Goal: Task Accomplishment & Management: Manage account settings

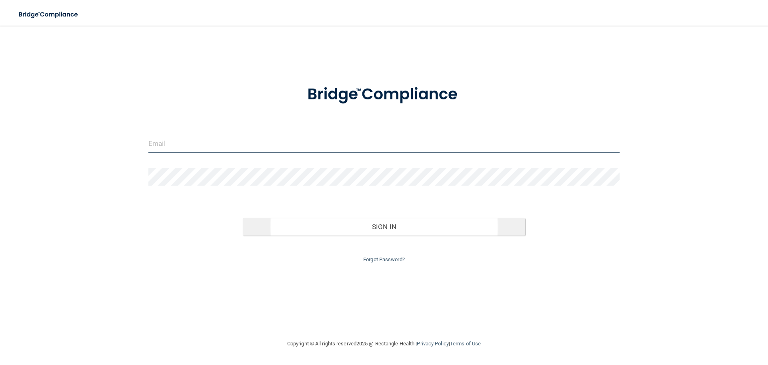
type input "[EMAIL_ADDRESS][DOMAIN_NAME]"
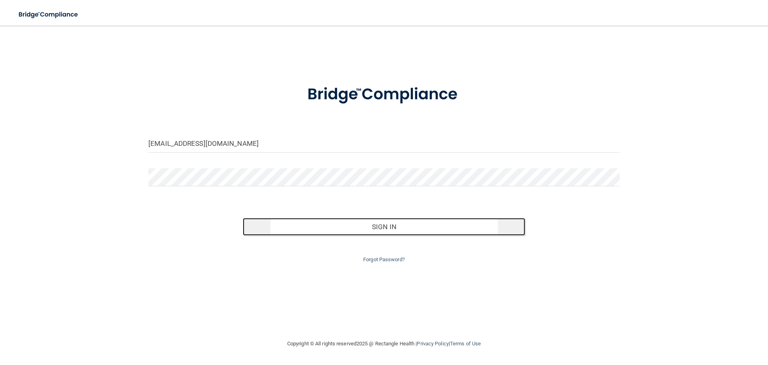
click at [402, 219] on button "Sign In" at bounding box center [384, 227] width 283 height 18
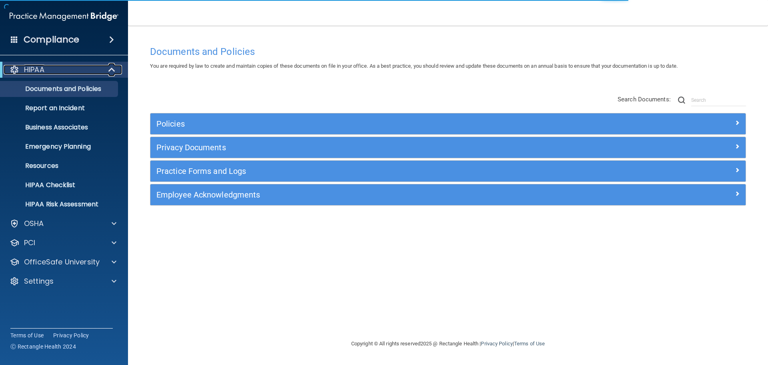
click at [66, 67] on div "HIPAA" at bounding box center [53, 70] width 99 height 10
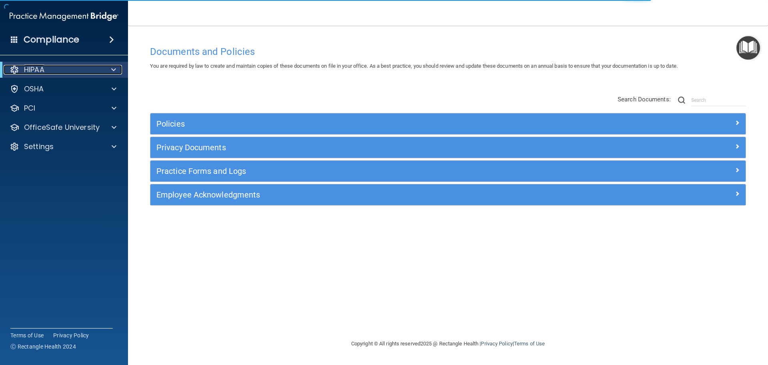
click at [66, 67] on div "HIPAA" at bounding box center [53, 70] width 99 height 10
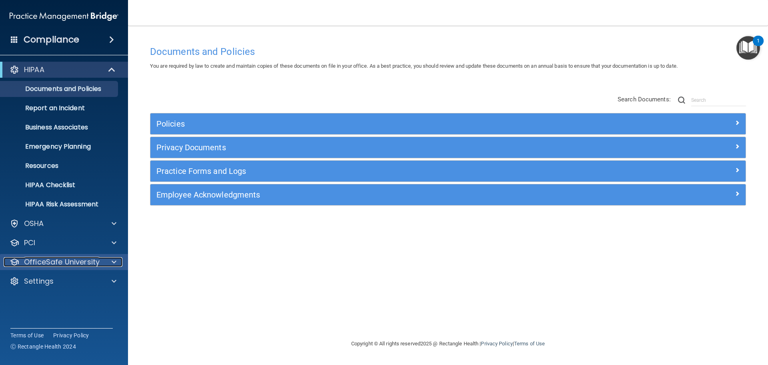
click at [56, 262] on p "OfficeSafe University" at bounding box center [62, 262] width 76 height 10
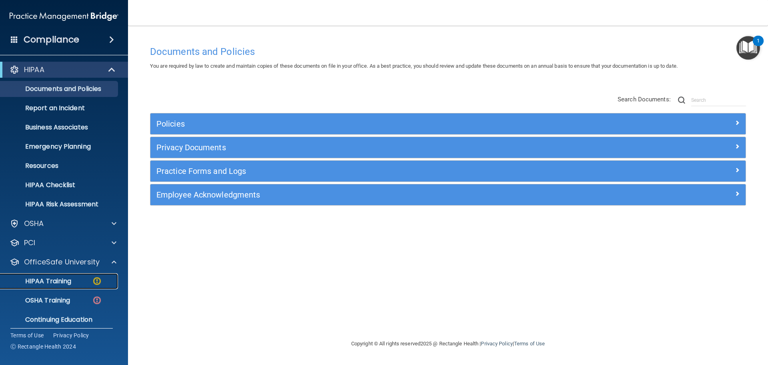
click at [57, 279] on p "HIPAA Training" at bounding box center [38, 281] width 66 height 8
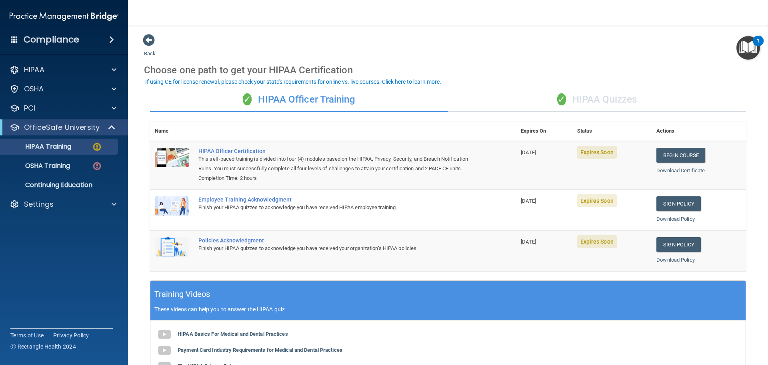
click at [596, 99] on div "✓ HIPAA Quizzes" at bounding box center [597, 100] width 298 height 24
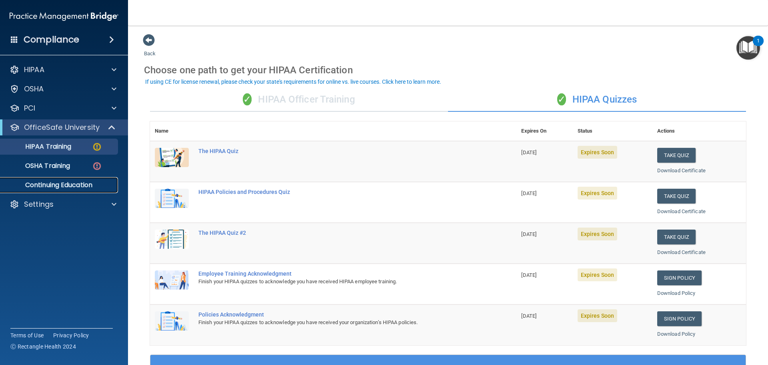
click at [83, 181] on p "Continuing Education" at bounding box center [59, 185] width 109 height 8
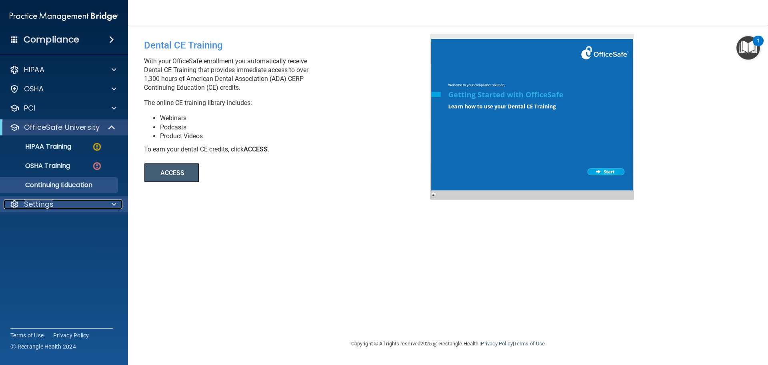
click at [72, 203] on div "Settings" at bounding box center [53, 204] width 99 height 10
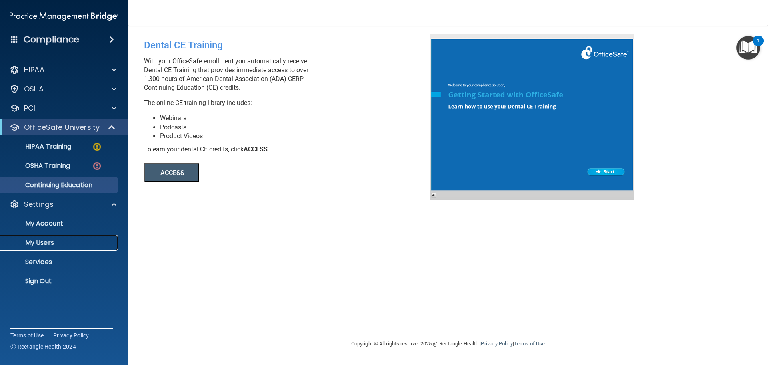
click at [55, 237] on link "My Users" at bounding box center [55, 243] width 126 height 16
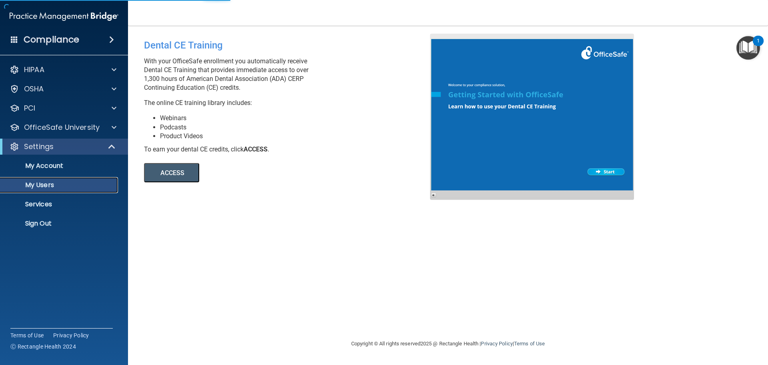
select select "20"
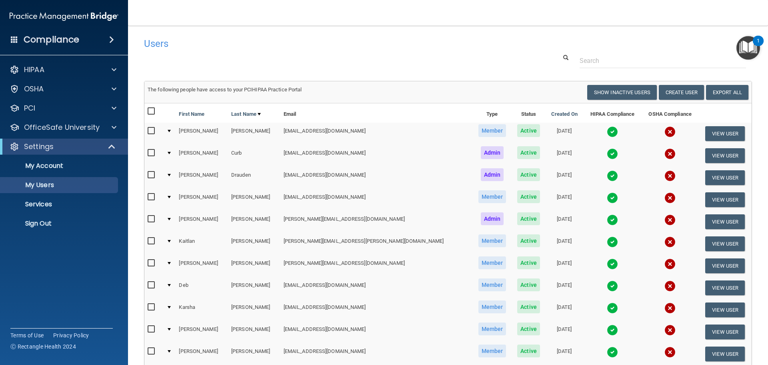
click at [150, 134] on input "checkbox" at bounding box center [152, 131] width 9 height 6
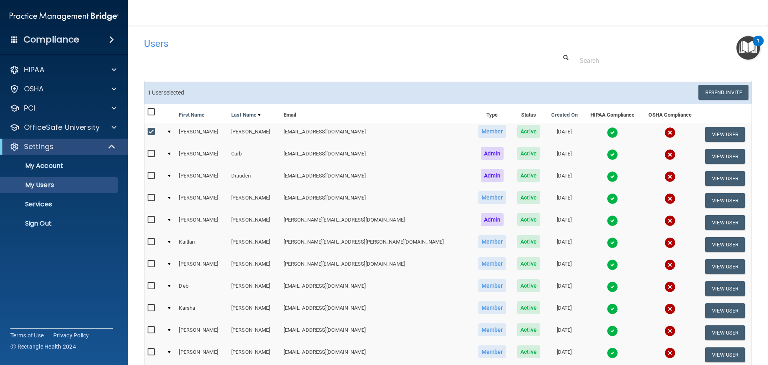
click at [150, 134] on input "checkbox" at bounding box center [152, 131] width 9 height 6
checkbox input "false"
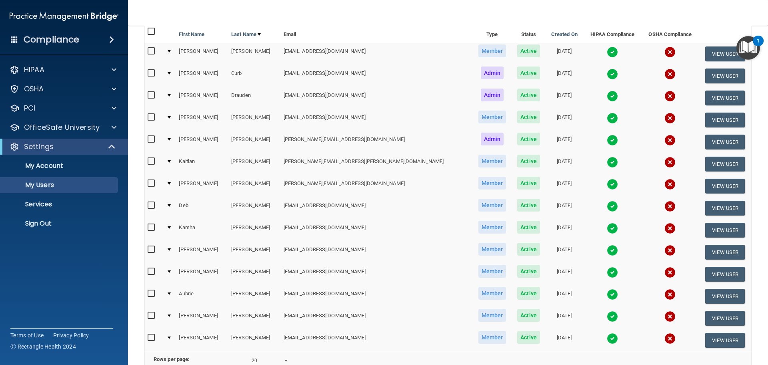
scroll to position [80, 0]
click at [152, 247] on input "checkbox" at bounding box center [152, 249] width 9 height 6
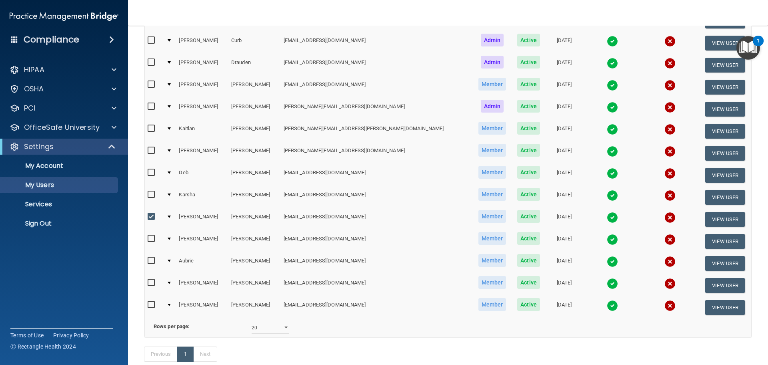
scroll to position [120, 0]
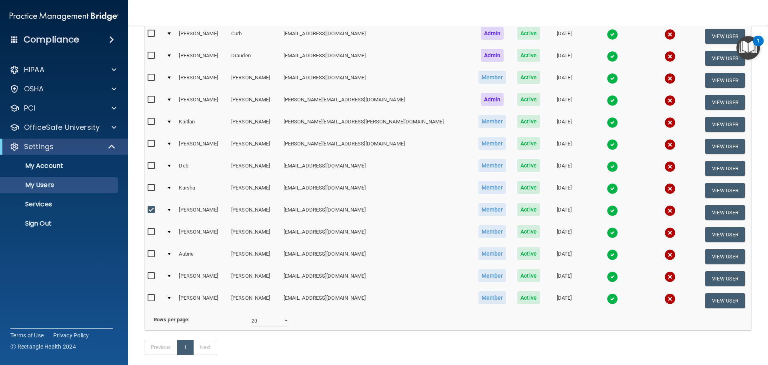
click at [174, 213] on td at bounding box center [169, 212] width 12 height 22
click at [171, 210] on div at bounding box center [169, 210] width 3 height 2
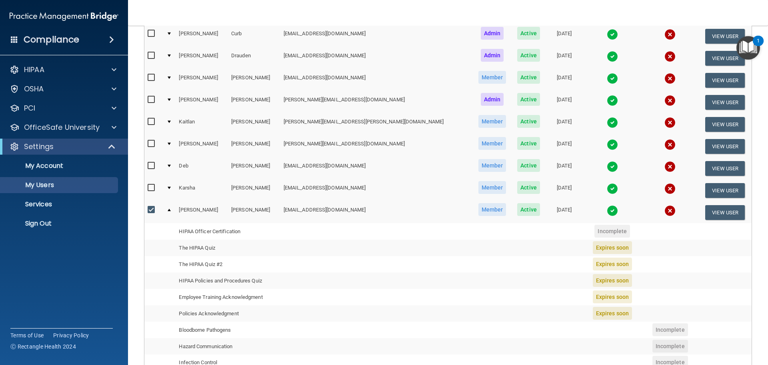
click at [171, 209] on div at bounding box center [169, 210] width 3 height 2
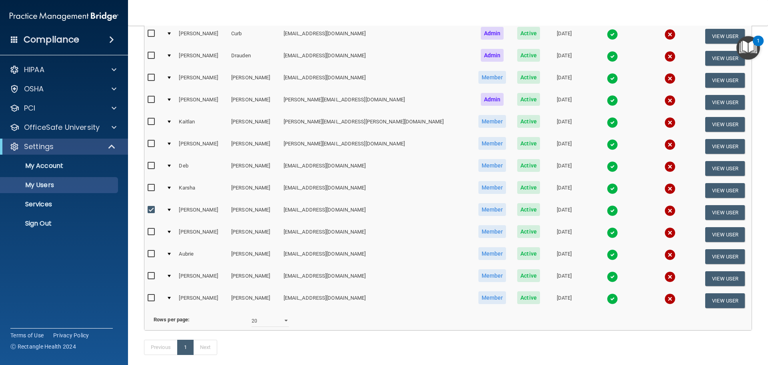
click at [149, 209] on input "checkbox" at bounding box center [152, 210] width 9 height 6
click at [150, 209] on input "checkbox" at bounding box center [152, 210] width 9 height 6
checkbox input "true"
click at [171, 209] on div at bounding box center [169, 210] width 3 height 2
click at [714, 210] on button "View User" at bounding box center [726, 212] width 40 height 15
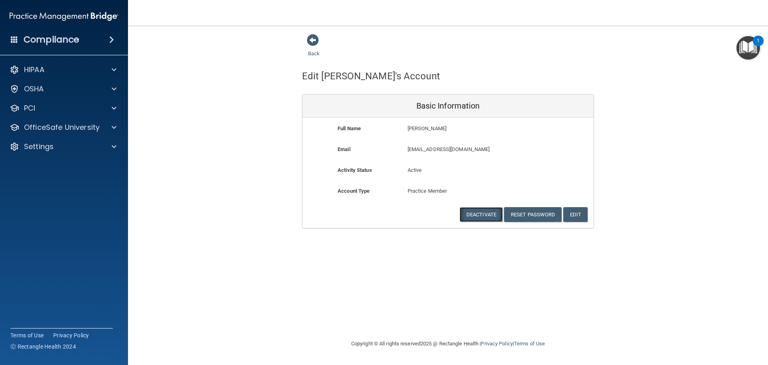
click at [482, 215] on button "Deactivate" at bounding box center [481, 214] width 43 height 15
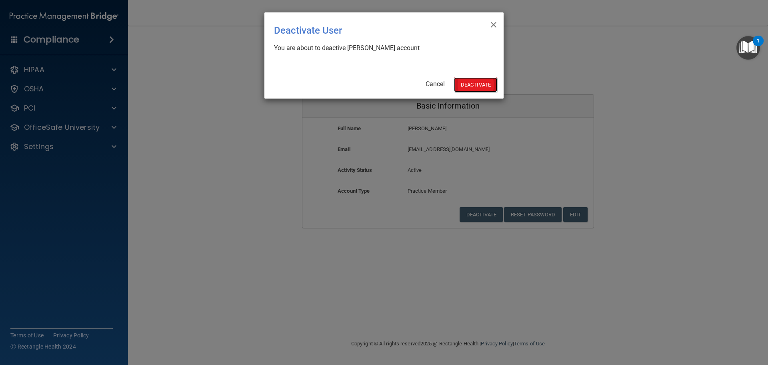
click at [473, 84] on button "Deactivate" at bounding box center [475, 84] width 43 height 15
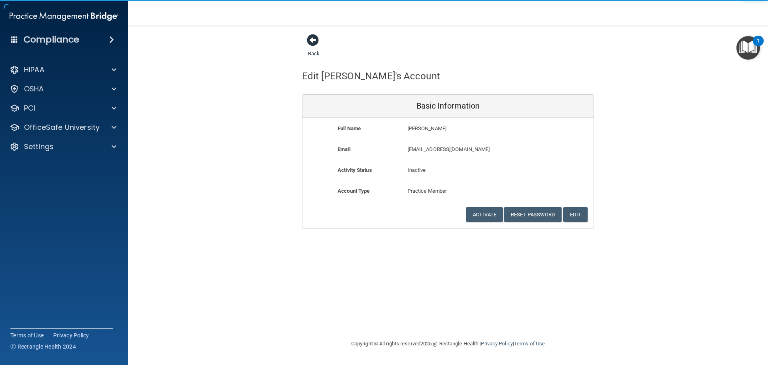
click at [316, 41] on span at bounding box center [313, 40] width 12 height 12
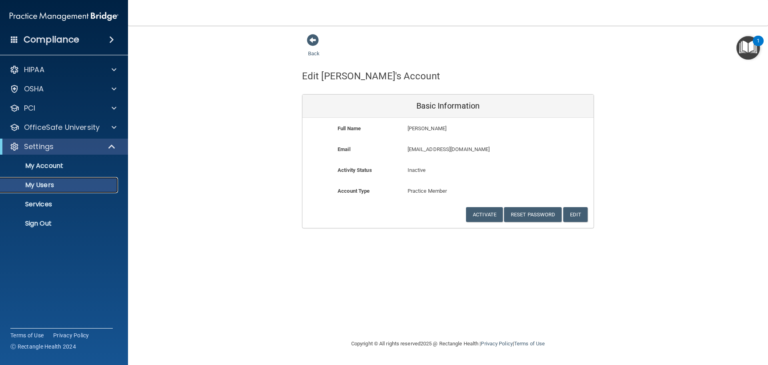
select select "20"
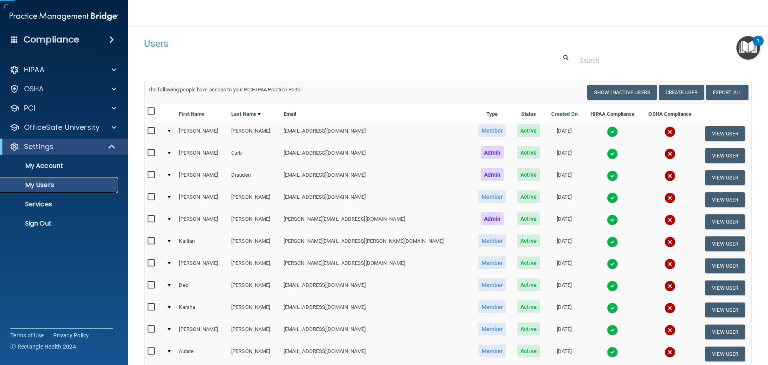
click at [42, 188] on p "My Users" at bounding box center [59, 185] width 109 height 8
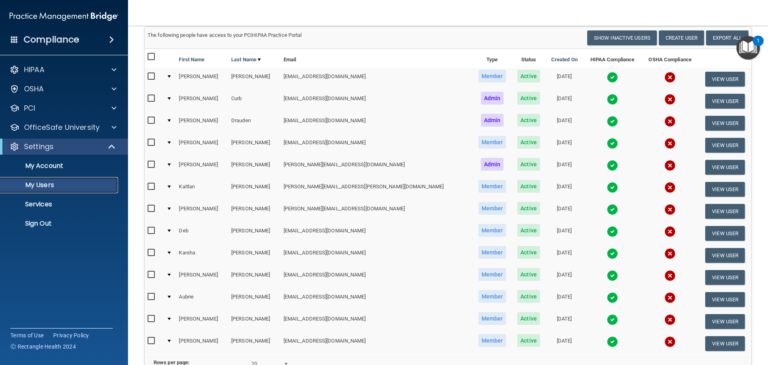
scroll to position [40, 0]
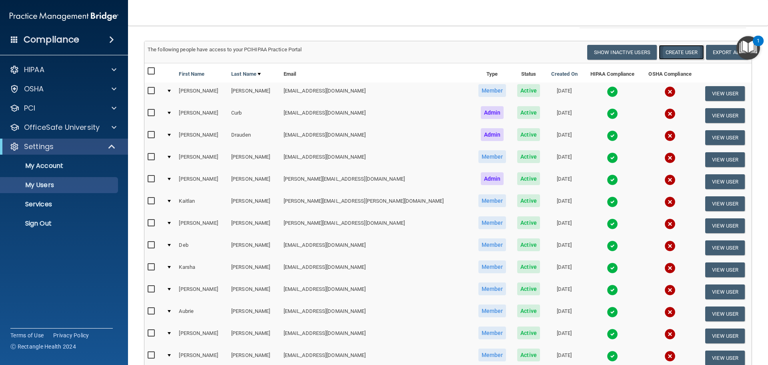
click at [675, 52] on button "Create User" at bounding box center [681, 52] width 45 height 15
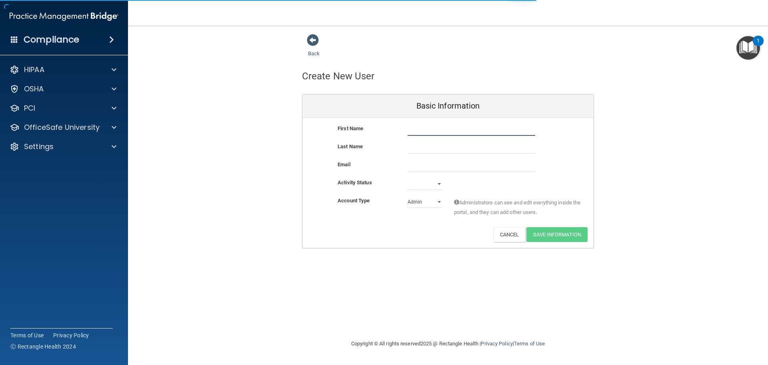
click at [426, 124] on input "text" at bounding box center [472, 130] width 128 height 12
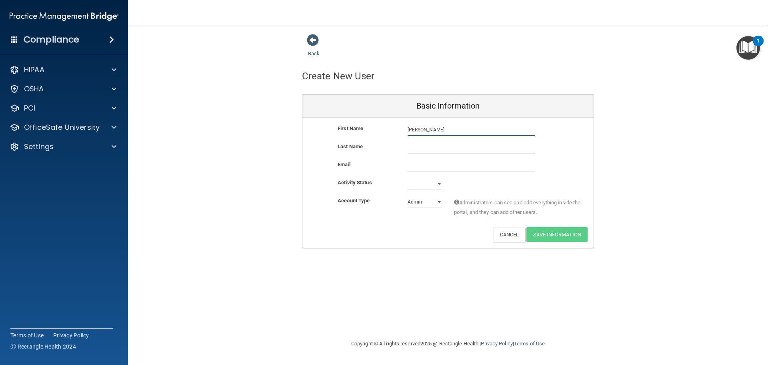
type input "Jens"
type input "Huseby"
click at [438, 168] on input "email" at bounding box center [472, 166] width 128 height 12
paste input "jenshuseby23@gmail.com"
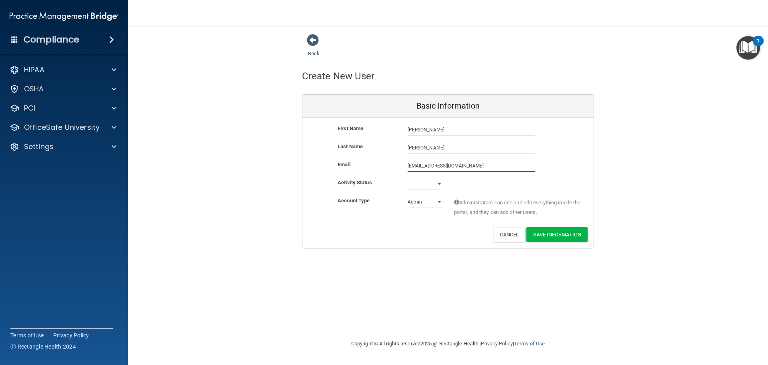
type input "jenshuseby23@gmail.com"
click at [438, 189] on select "Active Inactive" at bounding box center [425, 184] width 34 height 12
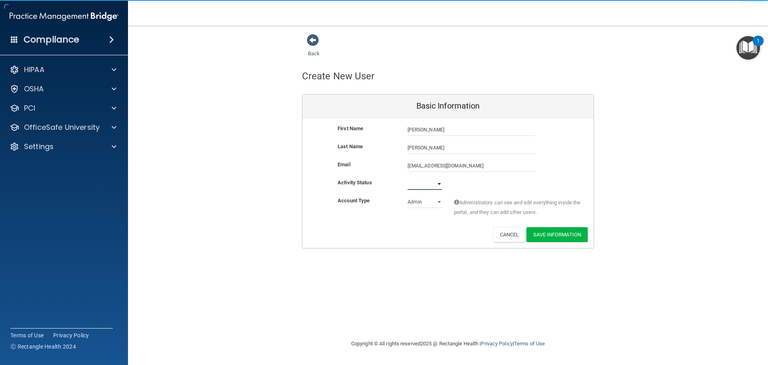
select select "active"
click at [408, 178] on select "Active Inactive" at bounding box center [425, 184] width 34 height 12
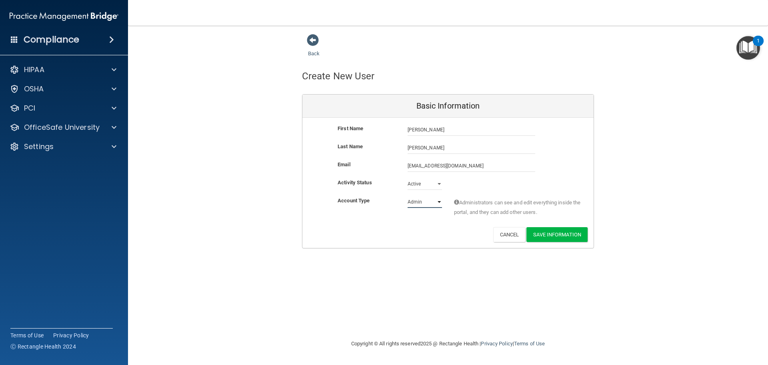
click at [432, 204] on select "Admin Member" at bounding box center [425, 202] width 34 height 12
select select "practice_member"
click at [408, 196] on select "Admin Member" at bounding box center [425, 202] width 34 height 12
click at [548, 236] on button "Save Information" at bounding box center [557, 234] width 61 height 15
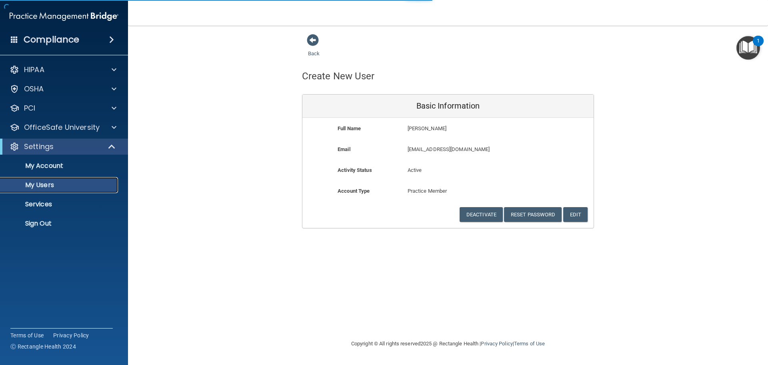
click at [50, 182] on p "My Users" at bounding box center [59, 185] width 109 height 8
select select "20"
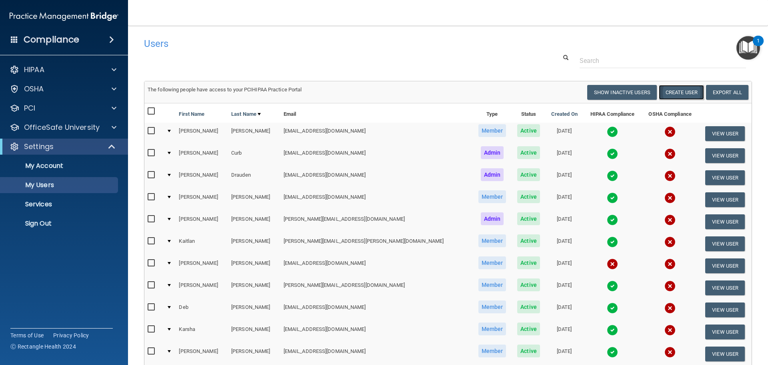
click at [673, 92] on button "Create User" at bounding box center [681, 92] width 45 height 15
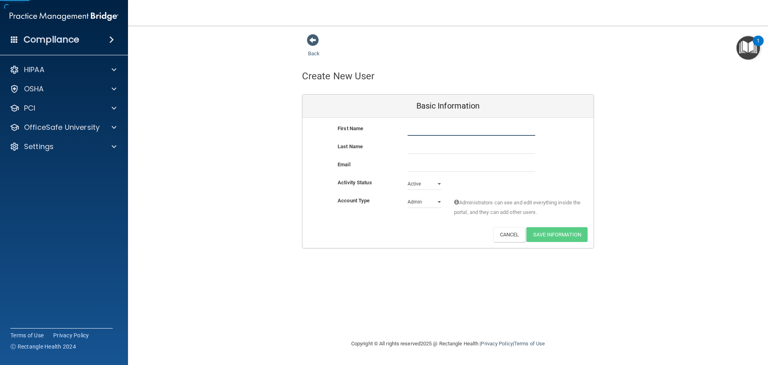
click at [452, 135] on input "text" at bounding box center [472, 130] width 128 height 12
type input "Anna"
type input "Katzenmeyer"
click at [447, 165] on input "email" at bounding box center [472, 166] width 128 height 12
paste input "katzenmeyeranna11@gmail.com"
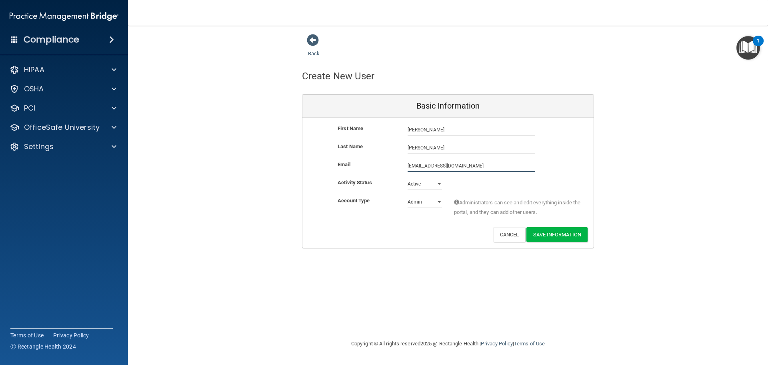
type input "katzenmeyeranna11@gmail.com"
click at [421, 203] on select "Admin Member" at bounding box center [425, 202] width 34 height 12
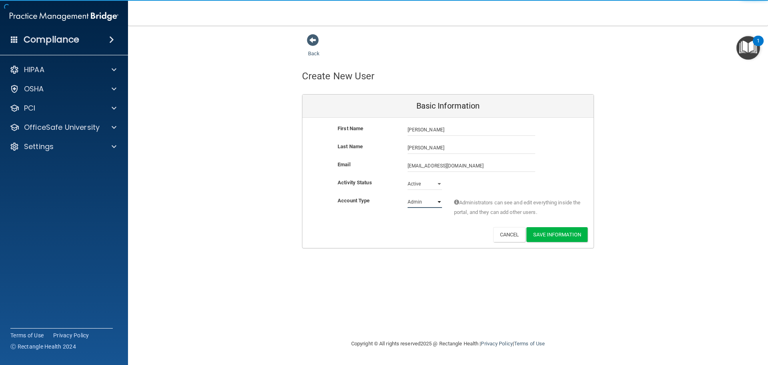
select select "practice_member"
click at [408, 196] on select "Admin Member" at bounding box center [425, 202] width 34 height 12
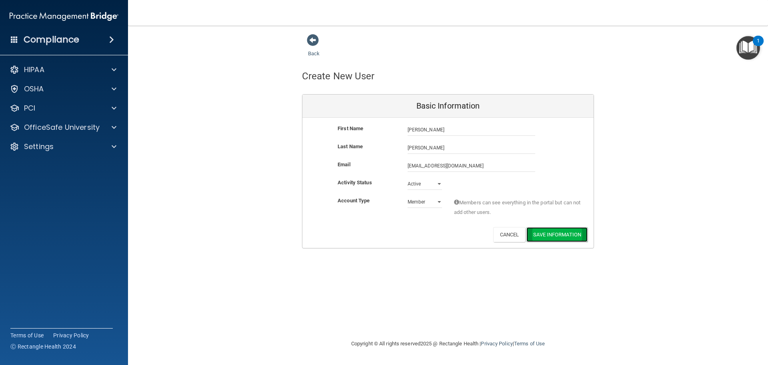
click at [551, 236] on button "Save Information" at bounding box center [557, 234] width 61 height 15
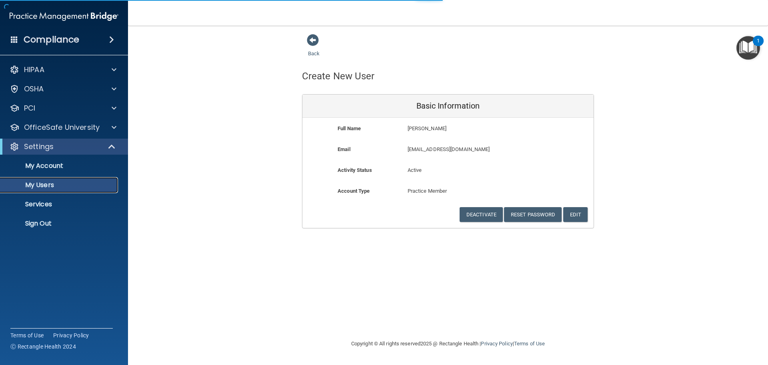
click at [50, 184] on p "My Users" at bounding box center [59, 185] width 109 height 8
select select "20"
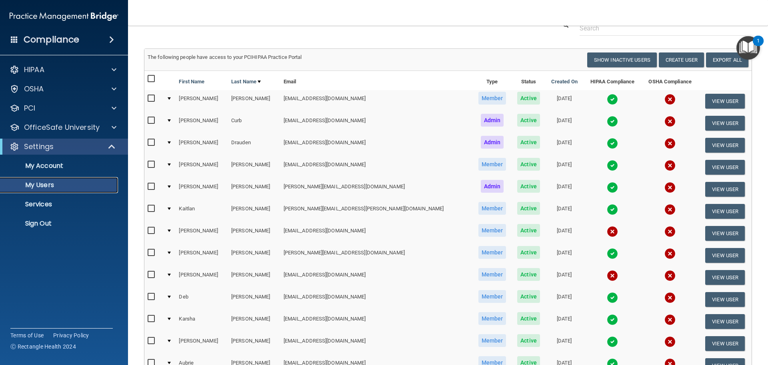
scroll to position [28, 0]
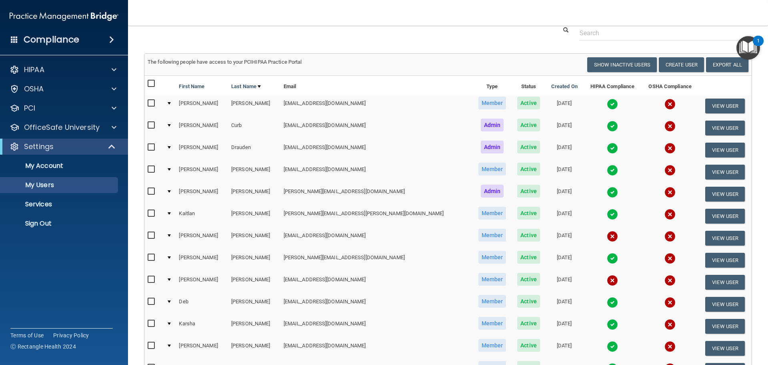
click at [171, 104] on div at bounding box center [169, 103] width 3 height 2
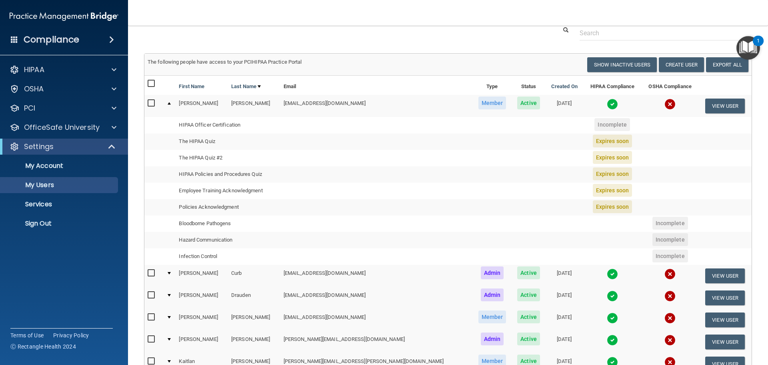
click at [595, 126] on span "Incomplete" at bounding box center [613, 124] width 36 height 13
click at [593, 139] on span "Expires soon" at bounding box center [612, 140] width 39 height 13
click at [593, 153] on span "Expires soon" at bounding box center [612, 157] width 39 height 13
click at [153, 104] on input "checkbox" at bounding box center [152, 103] width 9 height 6
checkbox input "true"
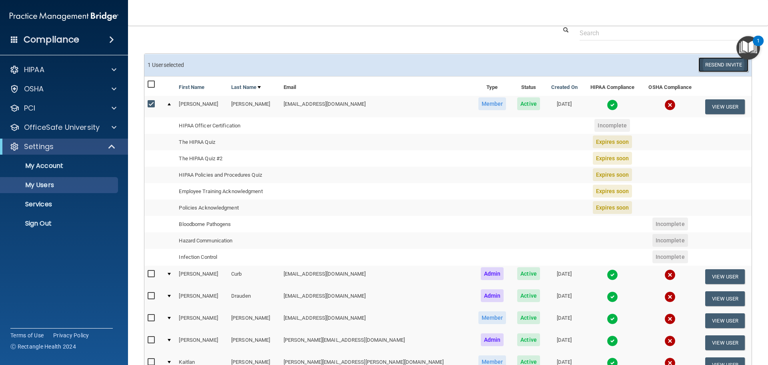
click at [710, 67] on button "Resend Invite" at bounding box center [724, 64] width 50 height 15
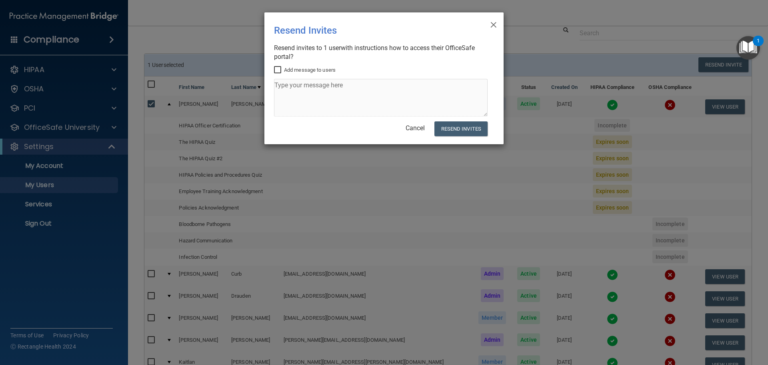
click at [279, 71] on input "Add message to users" at bounding box center [278, 70] width 9 height 6
checkbox input "true"
click at [465, 131] on button "Resend Invites" at bounding box center [461, 128] width 53 height 15
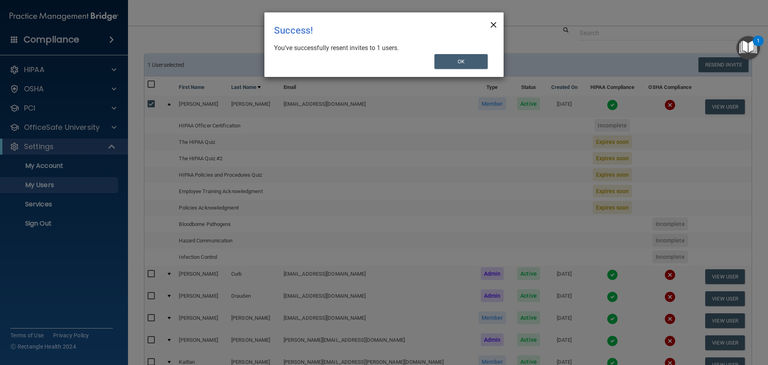
click at [491, 23] on span "×" at bounding box center [493, 24] width 7 height 16
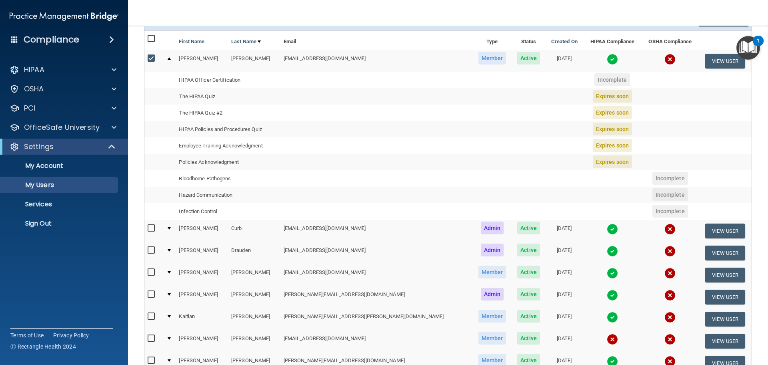
scroll to position [0, 0]
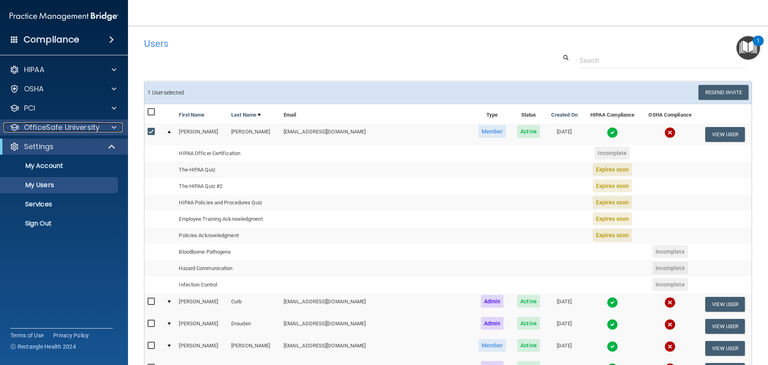
click at [54, 131] on p "OfficeSafe University" at bounding box center [62, 127] width 76 height 10
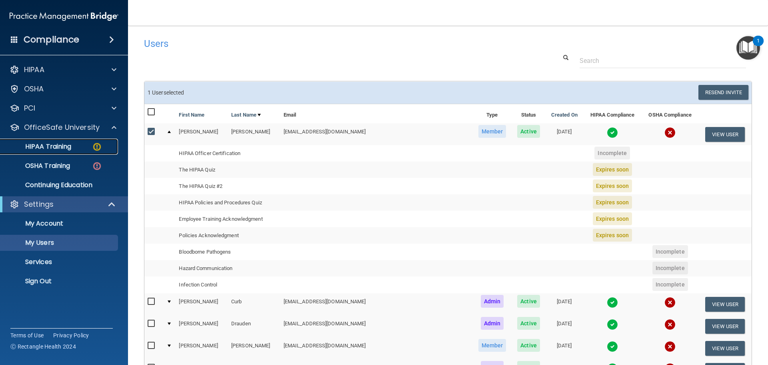
click at [57, 147] on p "HIPAA Training" at bounding box center [38, 146] width 66 height 8
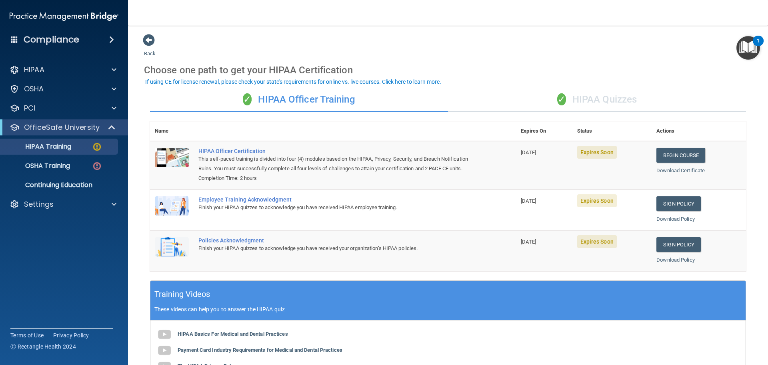
click at [584, 104] on div "✓ HIPAA Quizzes" at bounding box center [597, 100] width 298 height 24
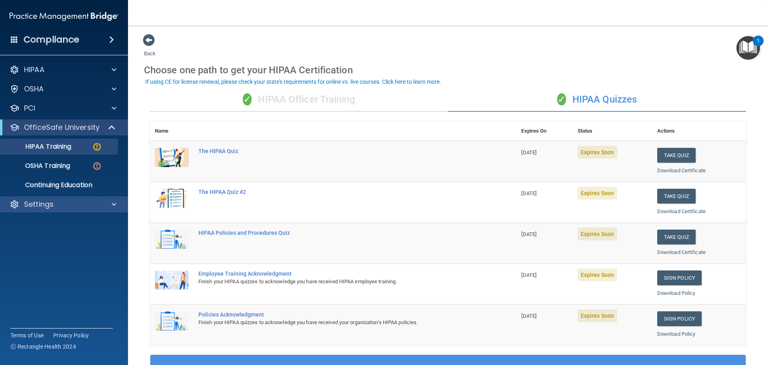
click at [91, 209] on div "Settings" at bounding box center [64, 204] width 128 height 16
click at [116, 201] on div at bounding box center [113, 204] width 20 height 10
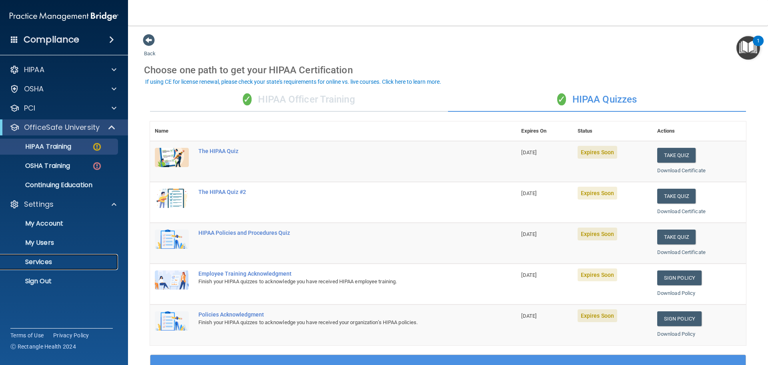
click at [52, 261] on p "Services" at bounding box center [59, 262] width 109 height 8
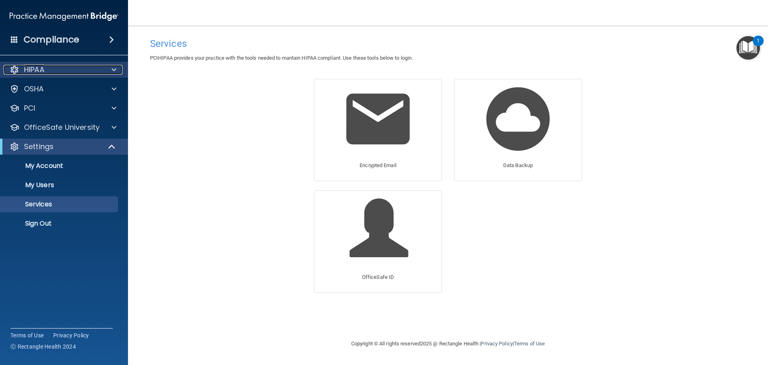
click at [58, 65] on div "HIPAA" at bounding box center [53, 70] width 99 height 10
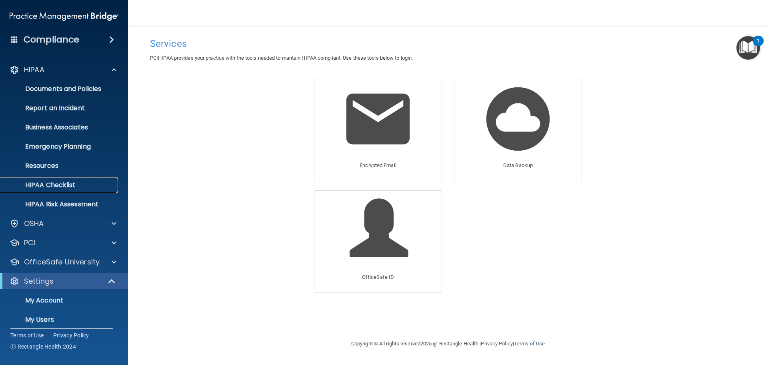
click at [66, 182] on p "HIPAA Checklist" at bounding box center [59, 185] width 109 height 8
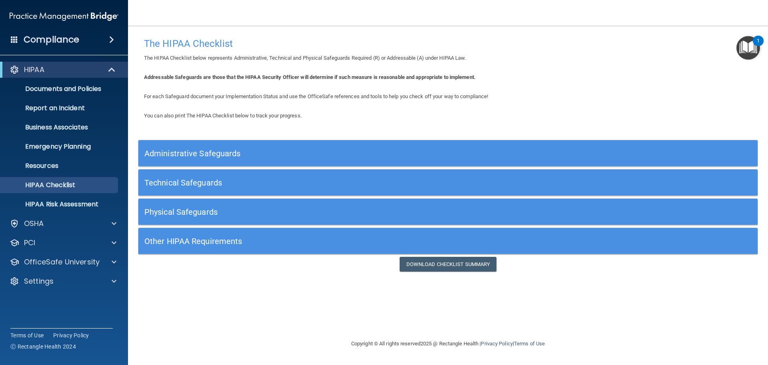
click at [241, 151] on h5 "Administrative Safeguards" at bounding box center [370, 153] width 453 height 9
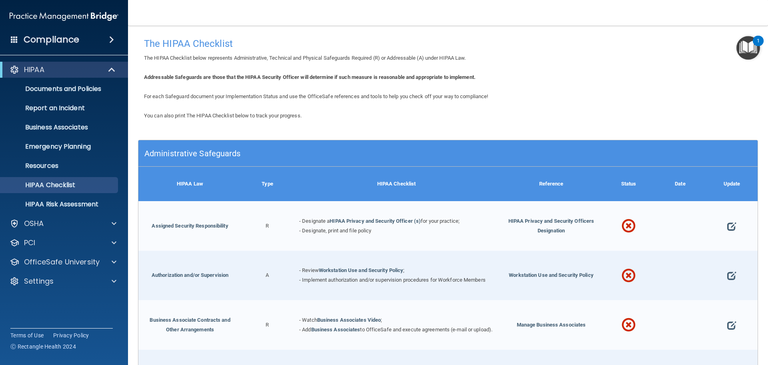
click at [241, 151] on h5 "Administrative Safeguards" at bounding box center [370, 153] width 453 height 9
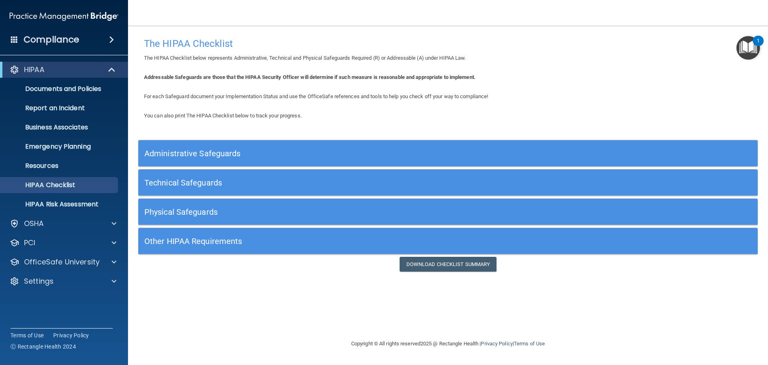
click at [241, 151] on h5 "Administrative Safeguards" at bounding box center [370, 153] width 453 height 9
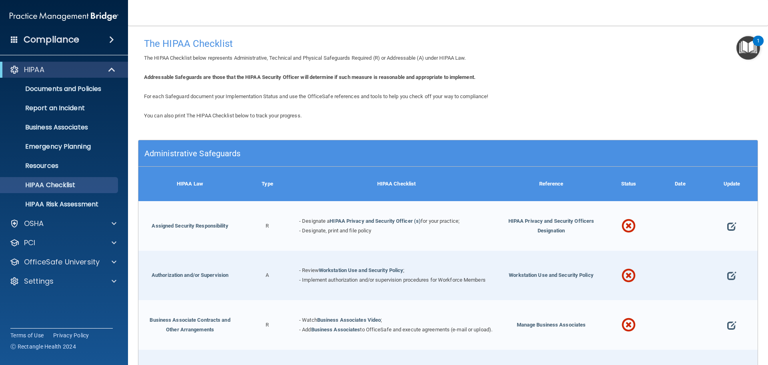
scroll to position [40, 0]
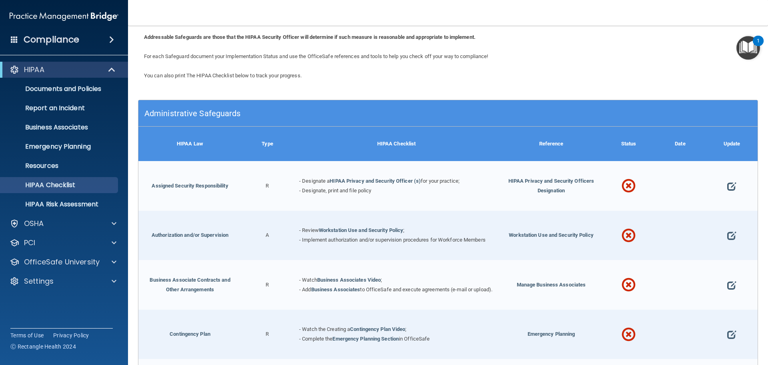
click at [235, 120] on div "Administrative Safeguards" at bounding box center [370, 113] width 465 height 18
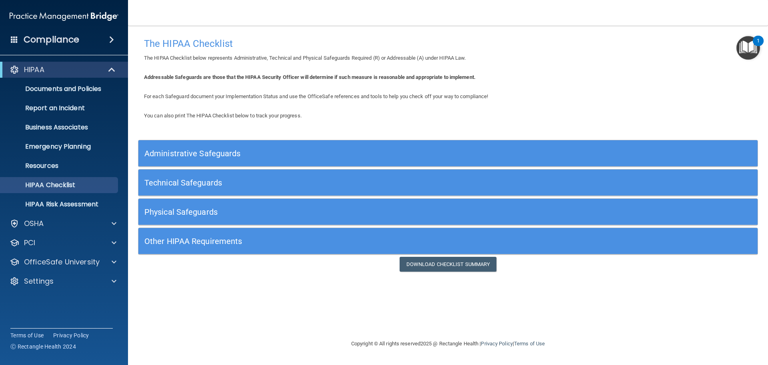
scroll to position [0, 0]
click at [72, 86] on p "Documents and Policies" at bounding box center [59, 89] width 109 height 8
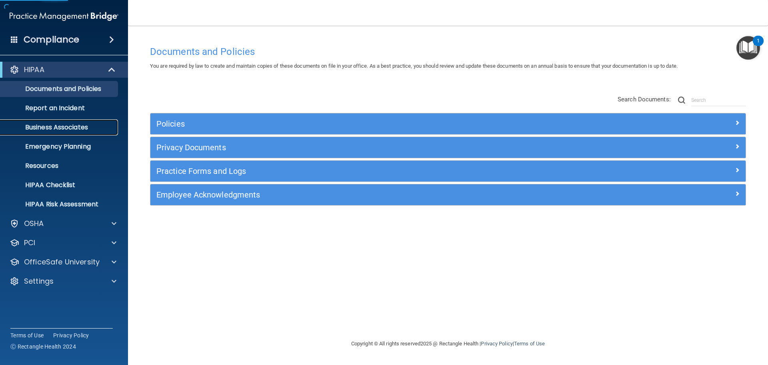
click at [79, 124] on p "Business Associates" at bounding box center [59, 127] width 109 height 8
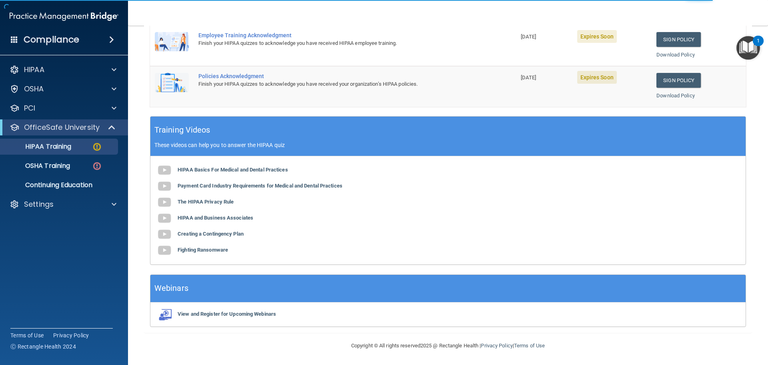
scroll to position [174, 0]
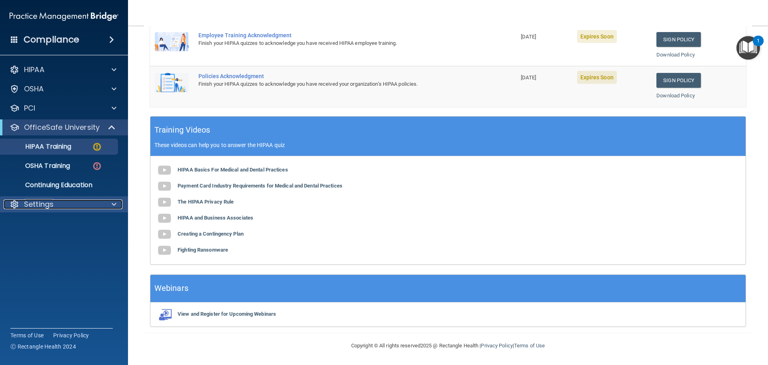
click at [48, 202] on p "Settings" at bounding box center [39, 204] width 30 height 10
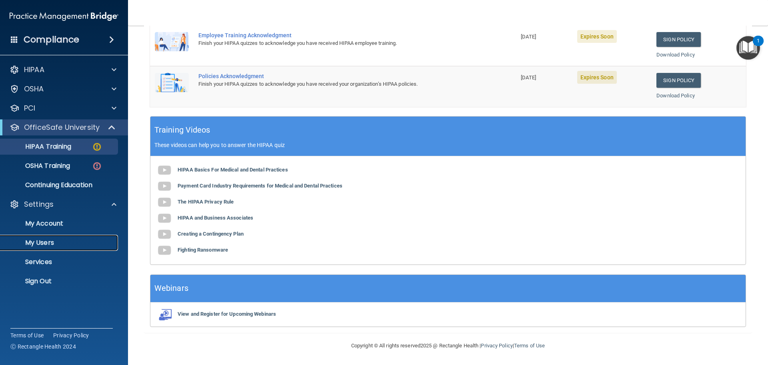
click at [51, 241] on p "My Users" at bounding box center [59, 243] width 109 height 8
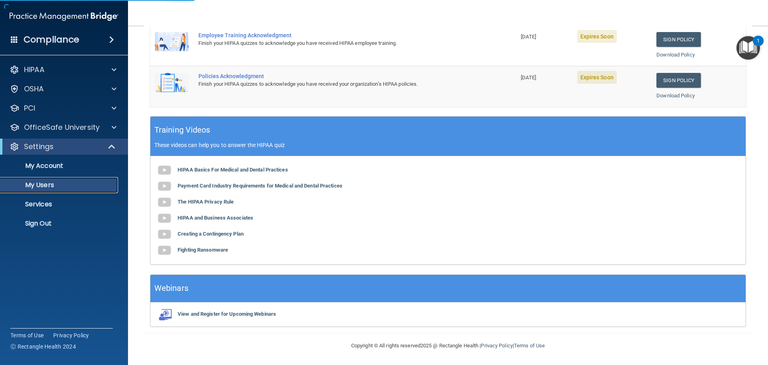
scroll to position [188, 0]
select select "20"
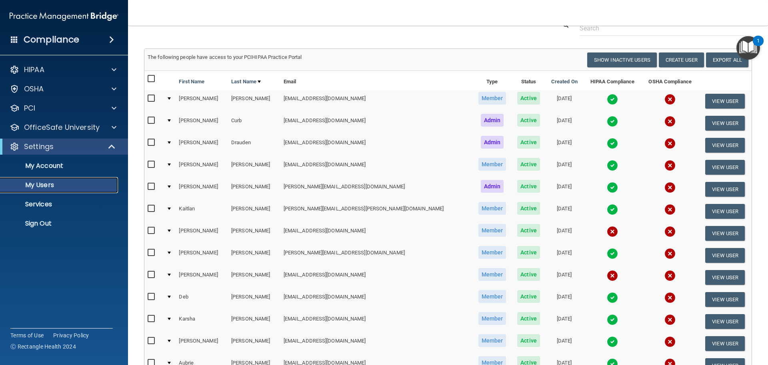
scroll to position [0, 0]
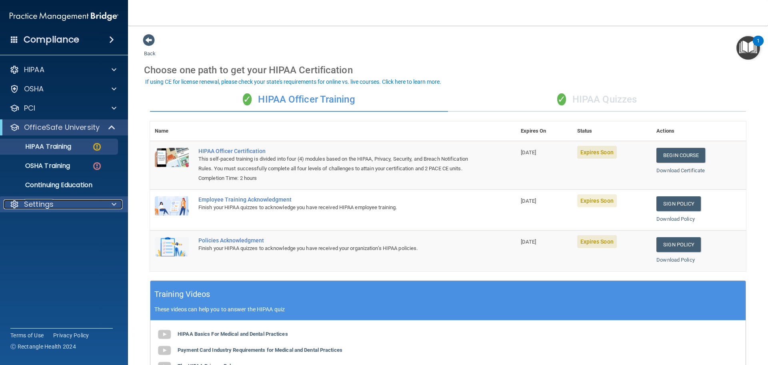
click at [31, 206] on p "Settings" at bounding box center [39, 204] width 30 height 10
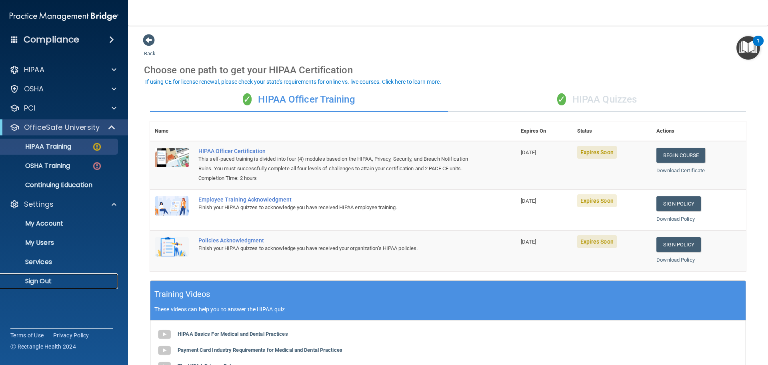
click at [47, 284] on p "Sign Out" at bounding box center [59, 281] width 109 height 8
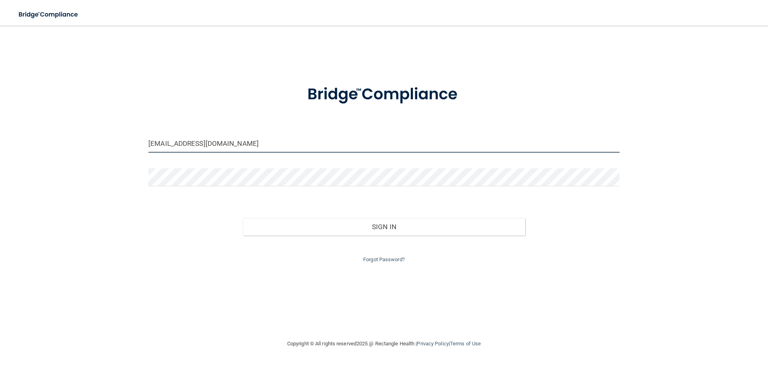
click at [326, 148] on input "[EMAIL_ADDRESS][DOMAIN_NAME]" at bounding box center [383, 143] width 471 height 18
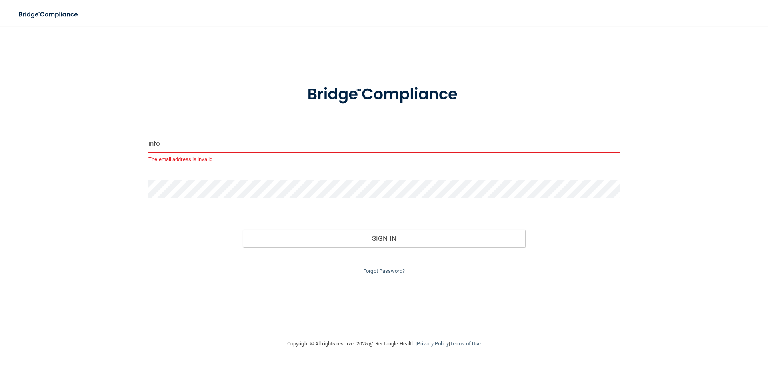
type input "info@tallpinesfamilydentistry.com"
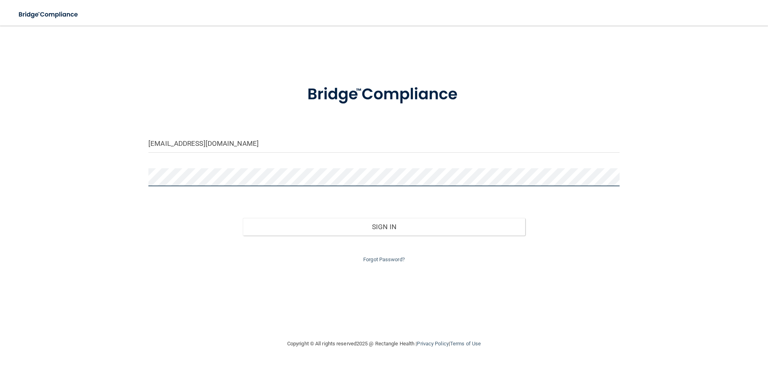
click at [243, 218] on button "Sign In" at bounding box center [384, 227] width 283 height 18
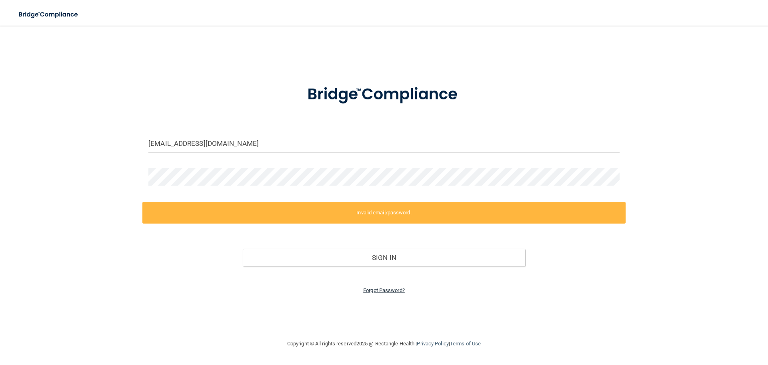
click at [375, 290] on link "Forgot Password?" at bounding box center [384, 290] width 42 height 6
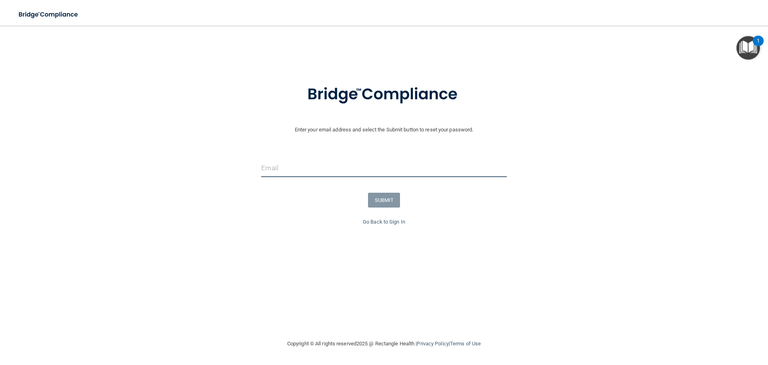
click at [315, 172] on input "email" at bounding box center [383, 168] width 245 height 18
type input "info@tallpinesfamilydentistry.com"
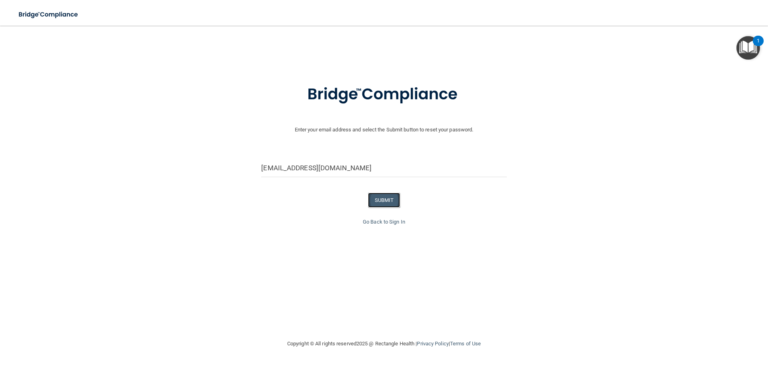
click at [379, 194] on button "SUBMIT" at bounding box center [384, 200] width 32 height 15
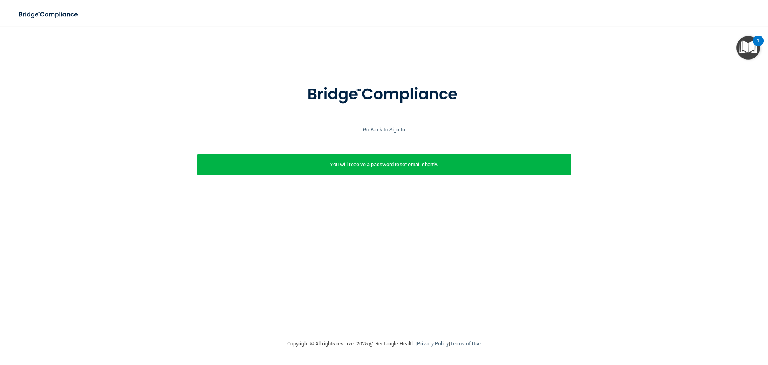
click at [413, 167] on p "You will receive a password reset email shortly." at bounding box center [384, 165] width 362 height 10
click at [399, 132] on link "Go Back to Sign In" at bounding box center [384, 129] width 42 height 6
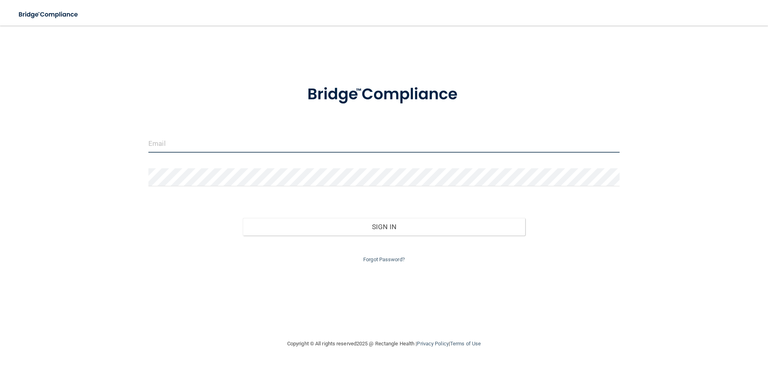
type input "[EMAIL_ADDRESS][DOMAIN_NAME]"
click at [200, 137] on input "[EMAIL_ADDRESS][DOMAIN_NAME]" at bounding box center [383, 143] width 471 height 18
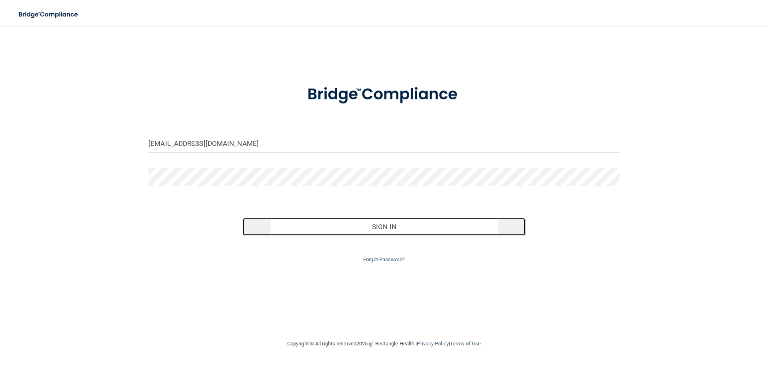
click at [417, 230] on button "Sign In" at bounding box center [384, 227] width 283 height 18
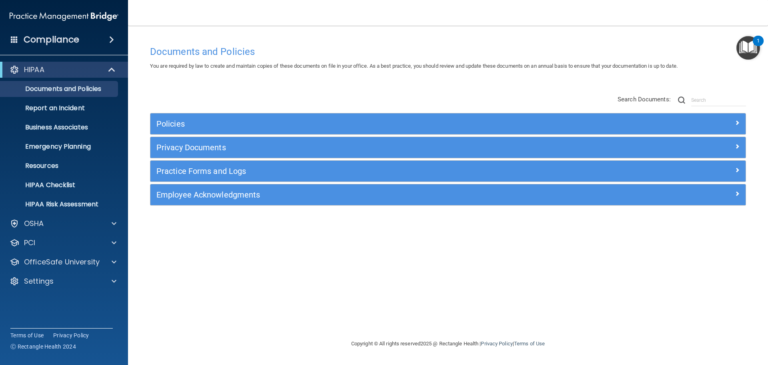
click at [507, 110] on div "Policies Select All (Unselect 0) Unselect All Print Selected (0) Acceptable Use…" at bounding box center [448, 151] width 608 height 128
click at [555, 278] on div "Documents and Policies You are required by law to create and maintain copies of…" at bounding box center [448, 190] width 608 height 297
click at [76, 225] on div "OSHA" at bounding box center [53, 224] width 99 height 10
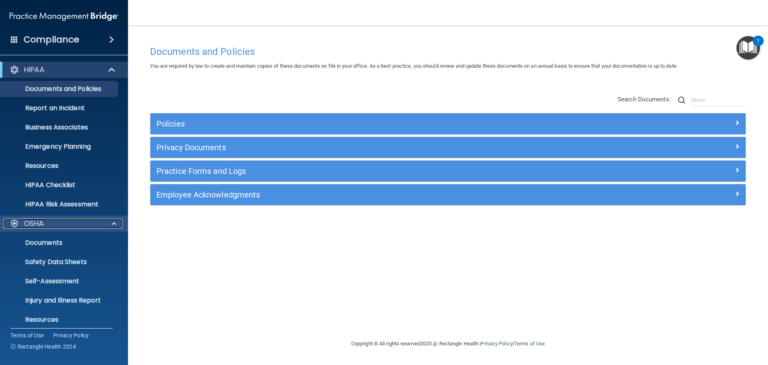
click at [76, 225] on div "OSHA" at bounding box center [53, 224] width 99 height 10
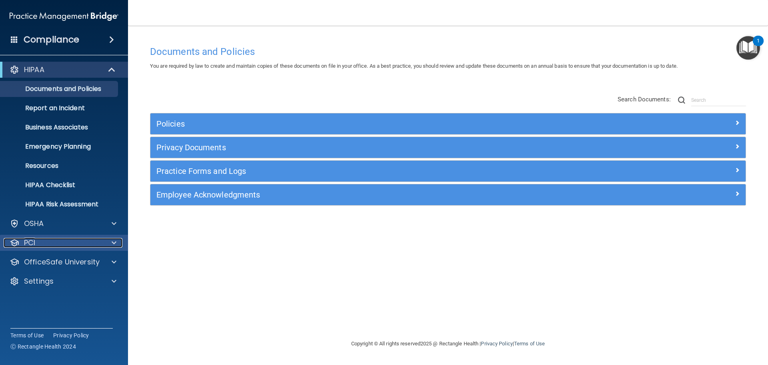
click at [67, 241] on div "PCI" at bounding box center [53, 243] width 99 height 10
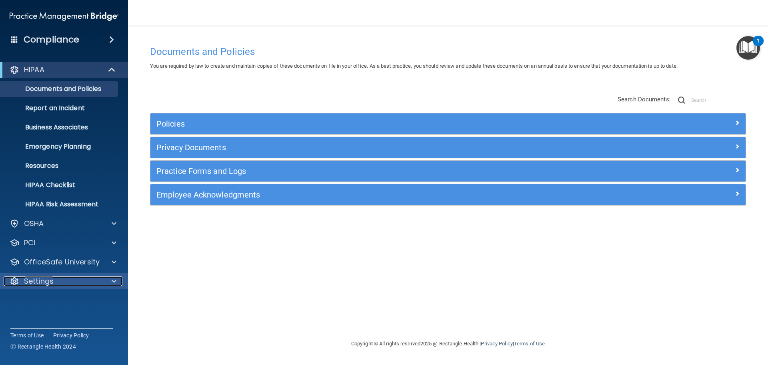
click at [77, 278] on div "Settings" at bounding box center [53, 281] width 99 height 10
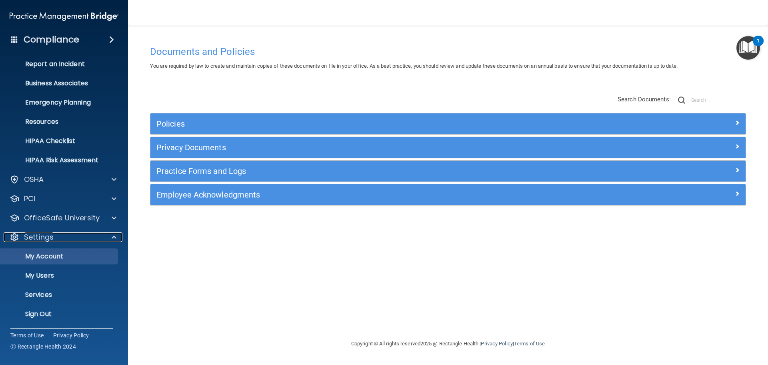
scroll to position [44, 0]
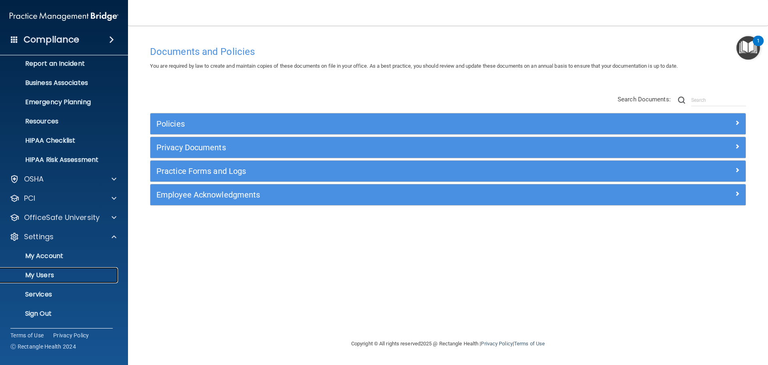
click at [50, 278] on p "My Users" at bounding box center [59, 275] width 109 height 8
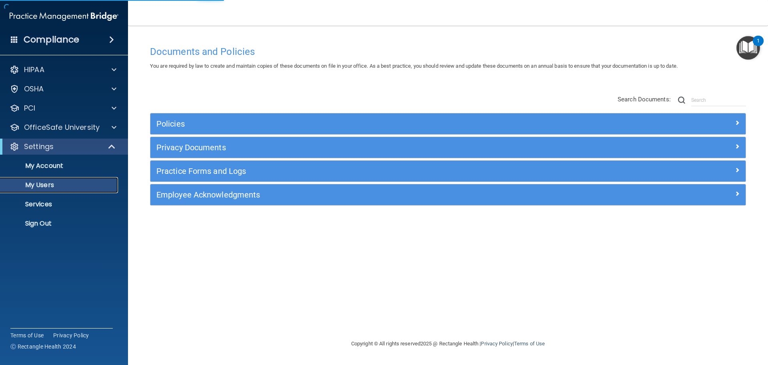
select select "20"
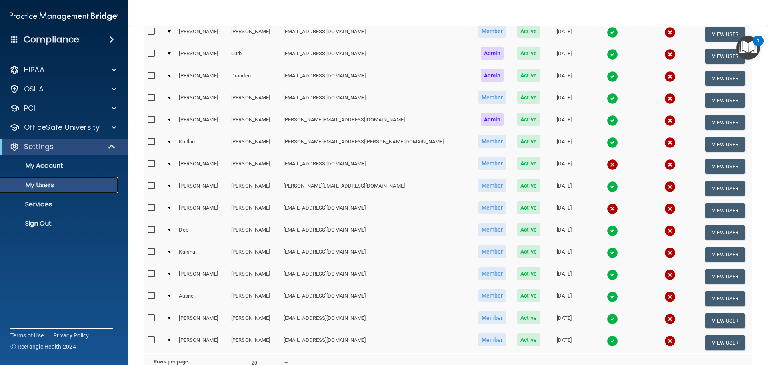
scroll to position [80, 0]
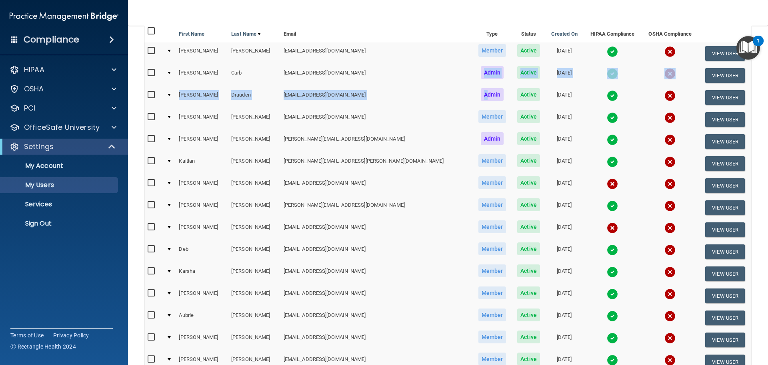
drag, startPoint x: 424, startPoint y: 95, endPoint x: 420, endPoint y: 67, distance: 28.3
click at [420, 67] on table "First Name Last Name Email Type Status Created On HIPAA Compliance OSHA Complia…" at bounding box center [448, 197] width 608 height 349
click at [481, 67] on span "Admin" at bounding box center [492, 72] width 23 height 13
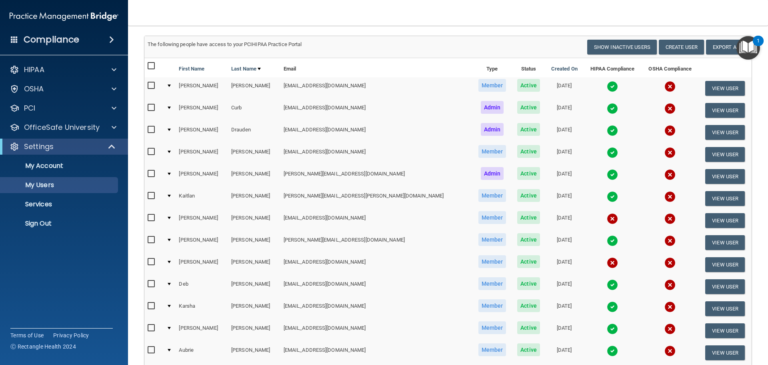
scroll to position [40, 0]
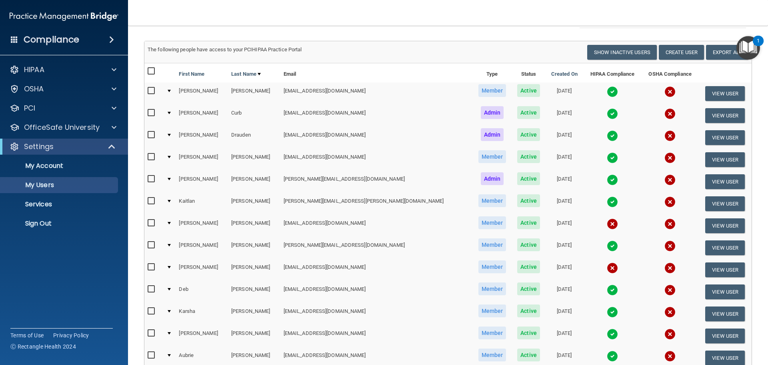
click at [607, 92] on img at bounding box center [612, 91] width 11 height 11
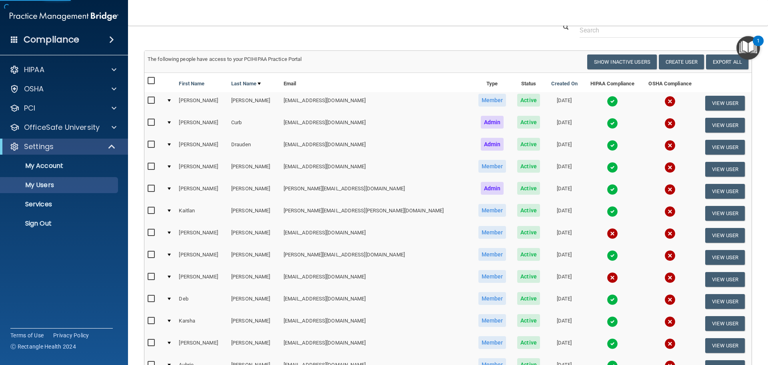
click at [607, 101] on img at bounding box center [612, 101] width 11 height 11
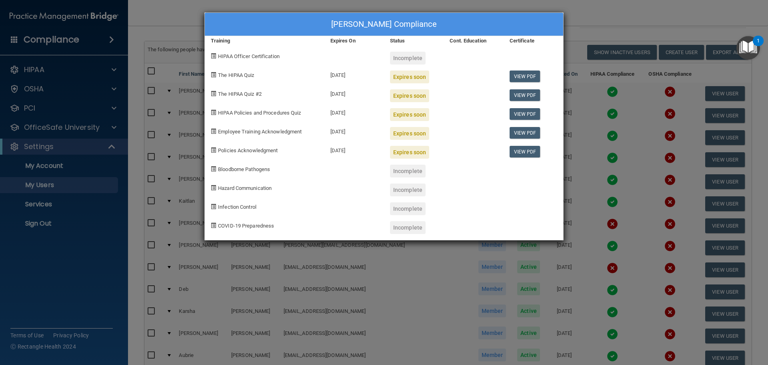
click at [408, 74] on div "Expires soon" at bounding box center [409, 76] width 39 height 13
click at [522, 75] on link "View PDF" at bounding box center [525, 76] width 31 height 12
click at [417, 75] on div "Expires soon" at bounding box center [409, 76] width 39 height 13
drag, startPoint x: 349, startPoint y: 151, endPoint x: 329, endPoint y: 79, distance: 75.0
click at [329, 79] on div "Jessi Berndt's Compliance Training Expires On Status Cont. Education Certificat…" at bounding box center [384, 126] width 359 height 228
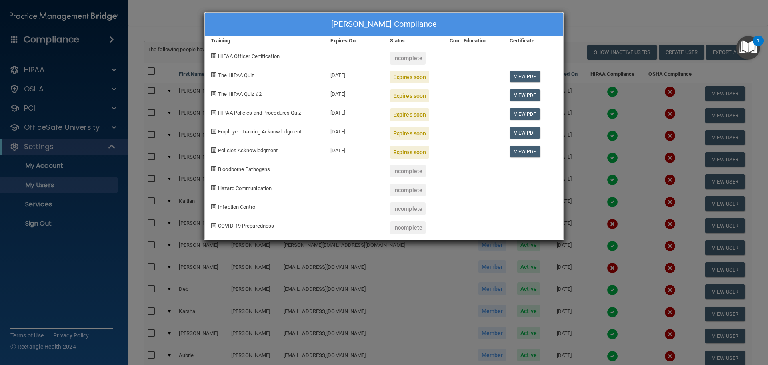
click at [329, 79] on div "09/25/2025" at bounding box center [355, 73] width 60 height 19
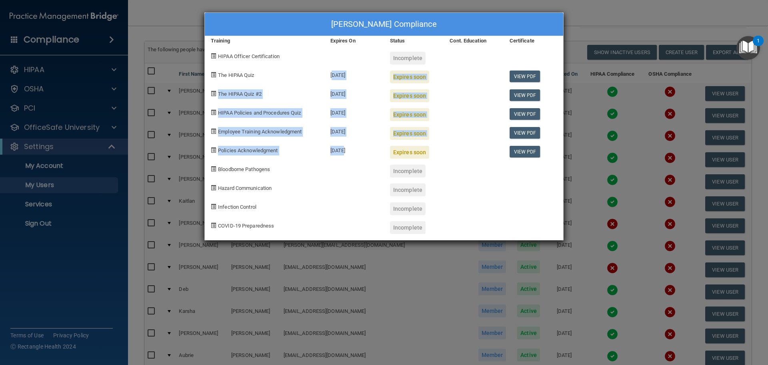
drag, startPoint x: 330, startPoint y: 78, endPoint x: 340, endPoint y: 143, distance: 65.6
click at [340, 143] on div "Jessi Berndt's Compliance Training Expires On Status Cont. Education Certificat…" at bounding box center [384, 126] width 359 height 228
click at [340, 143] on div "09/25/2025" at bounding box center [355, 149] width 60 height 19
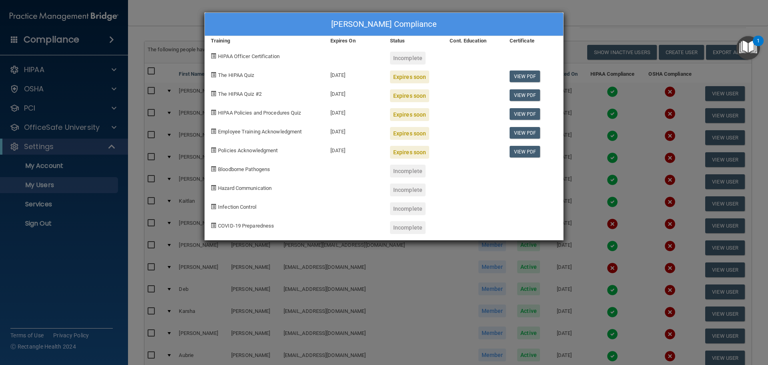
click at [685, 24] on div "Jessi Berndt's Compliance Training Expires On Status Cont. Education Certificat…" at bounding box center [384, 182] width 768 height 365
click at [229, 26] on div "Jessi Berndt's Compliance" at bounding box center [384, 24] width 359 height 23
click at [200, 26] on div "Jessi Berndt's Compliance Training Expires On Status Cont. Education Certificat…" at bounding box center [384, 182] width 768 height 365
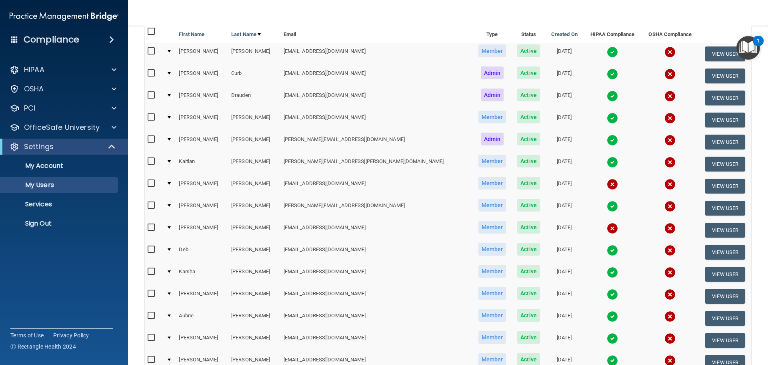
scroll to position [80, 0]
click at [58, 208] on p "Services" at bounding box center [59, 204] width 109 height 8
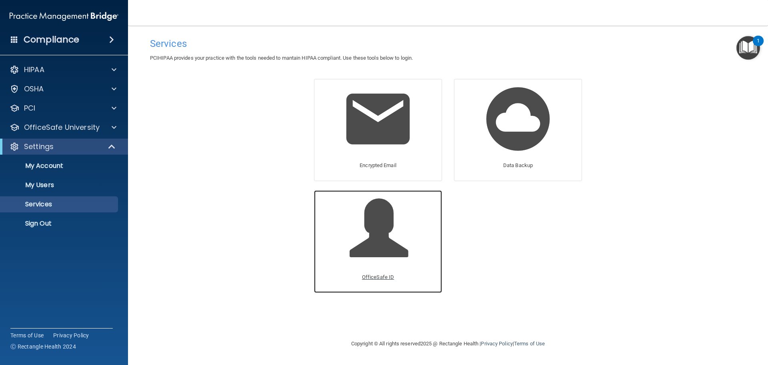
click at [385, 234] on span at bounding box center [388, 234] width 76 height 70
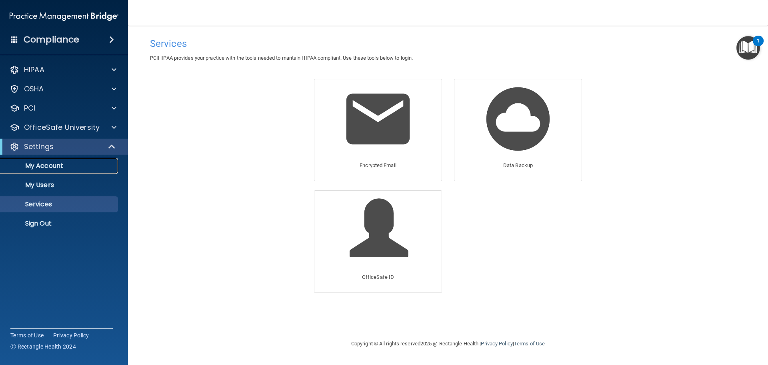
click at [47, 163] on p "My Account" at bounding box center [59, 166] width 109 height 8
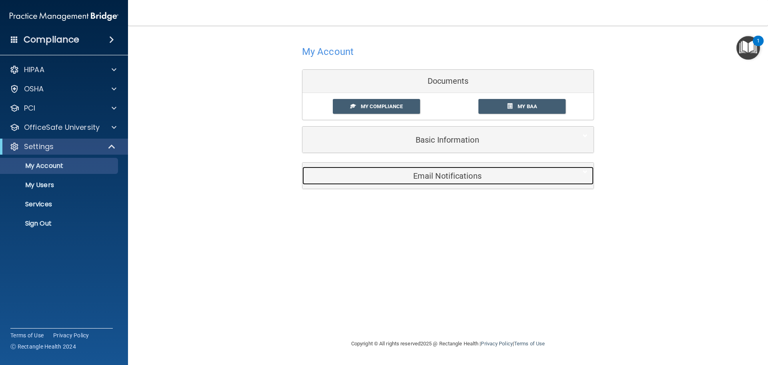
click at [457, 171] on h5 "Email Notifications" at bounding box center [436, 175] width 255 height 9
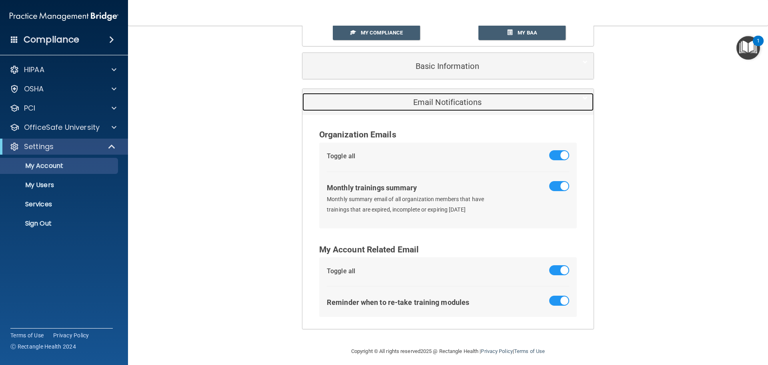
scroll to position [79, 0]
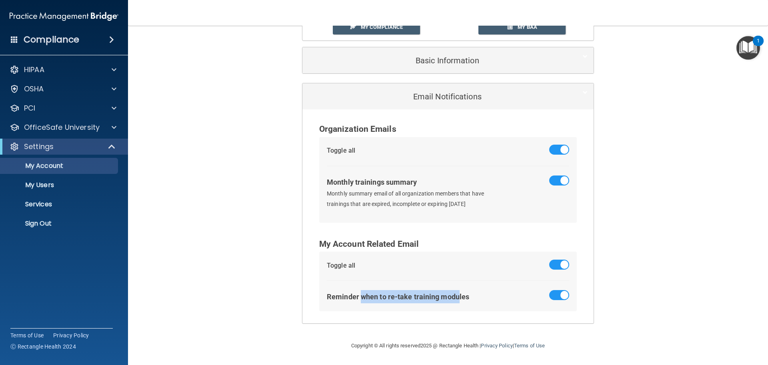
drag, startPoint x: 357, startPoint y: 299, endPoint x: 455, endPoint y: 297, distance: 98.1
click at [455, 297] on div "Reminder when to re-take training modules" at bounding box center [398, 296] width 142 height 13
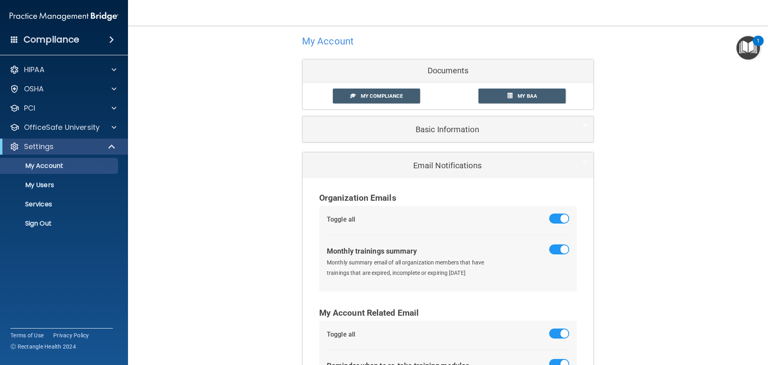
scroll to position [0, 0]
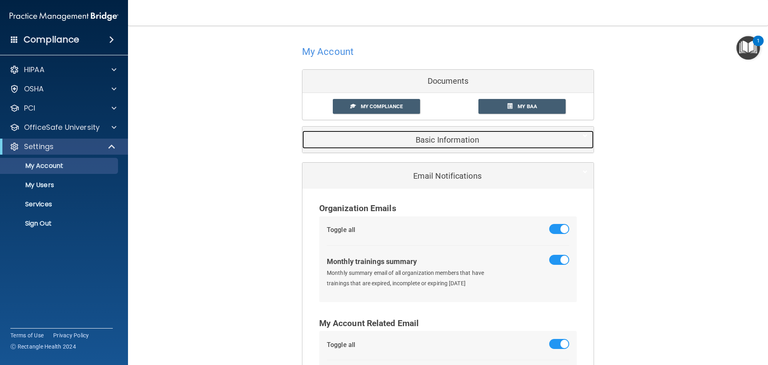
click at [409, 139] on h5 "Basic Information" at bounding box center [436, 139] width 255 height 9
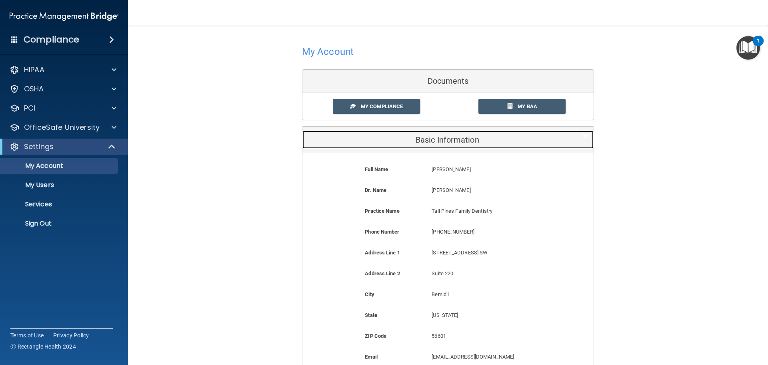
click at [409, 139] on h5 "Basic Information" at bounding box center [436, 139] width 255 height 9
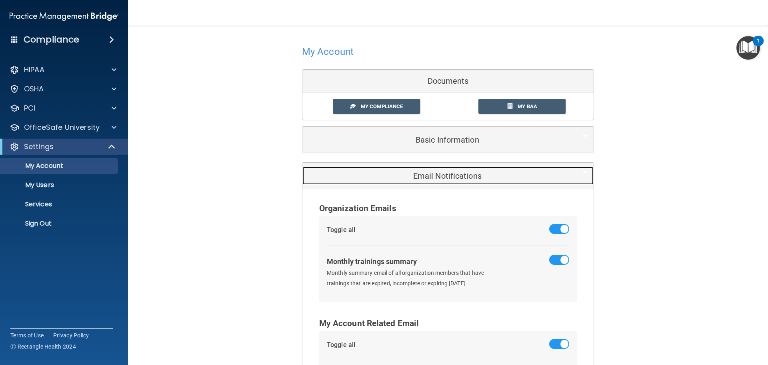
click at [425, 176] on h5 "Email Notifications" at bounding box center [436, 175] width 255 height 9
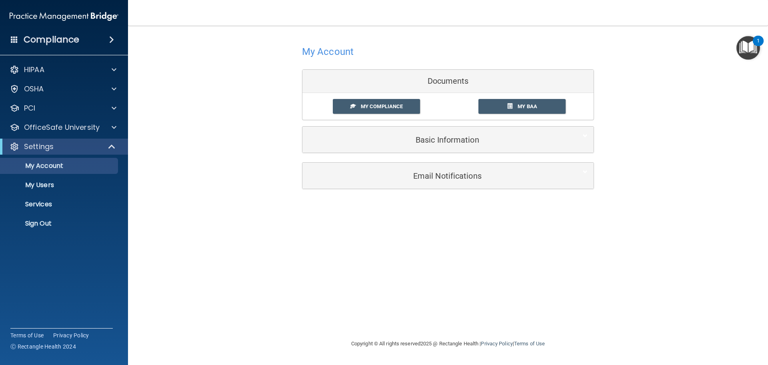
click at [321, 48] on h4 "My Account" at bounding box center [328, 51] width 52 height 10
click at [46, 181] on p "My Users" at bounding box center [59, 185] width 109 height 8
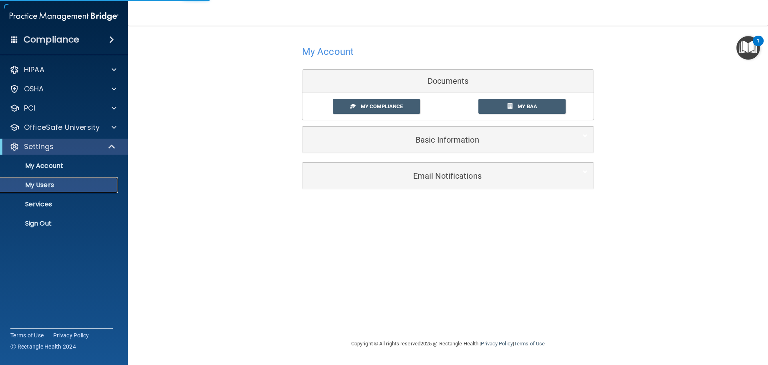
select select "20"
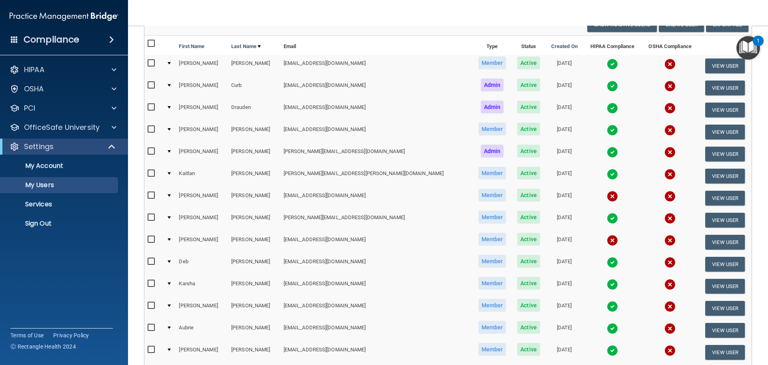
scroll to position [28, 0]
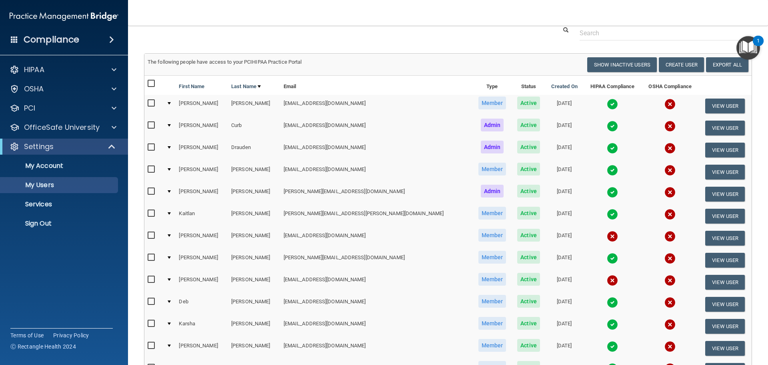
click at [607, 106] on img at bounding box center [612, 103] width 11 height 11
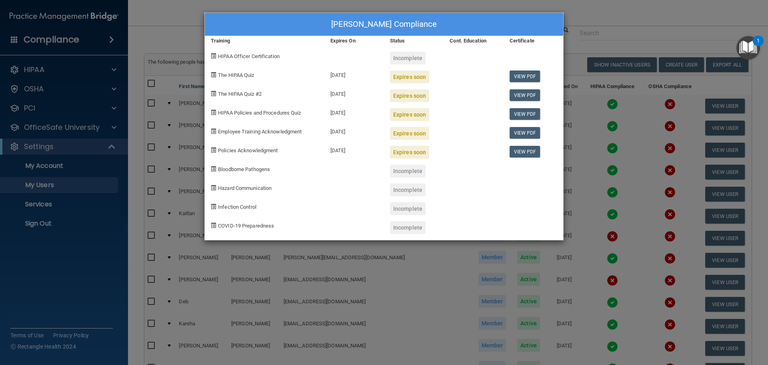
click at [588, 38] on div "Jessi Berndt's Compliance Training Expires On Status Cont. Education Certificat…" at bounding box center [384, 182] width 768 height 365
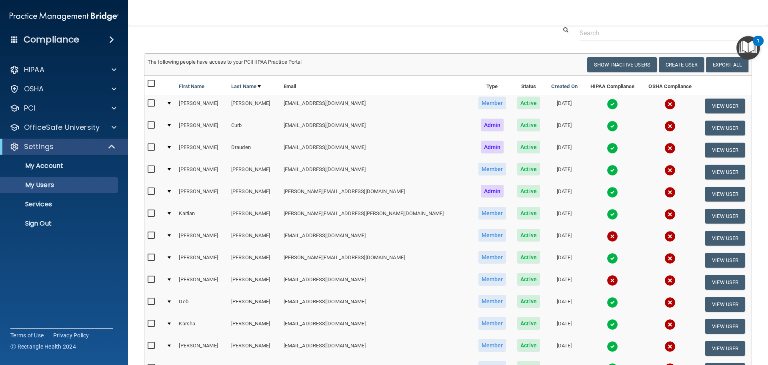
click at [744, 52] on img "Open Resource Center, 1 new notification" at bounding box center [749, 48] width 24 height 24
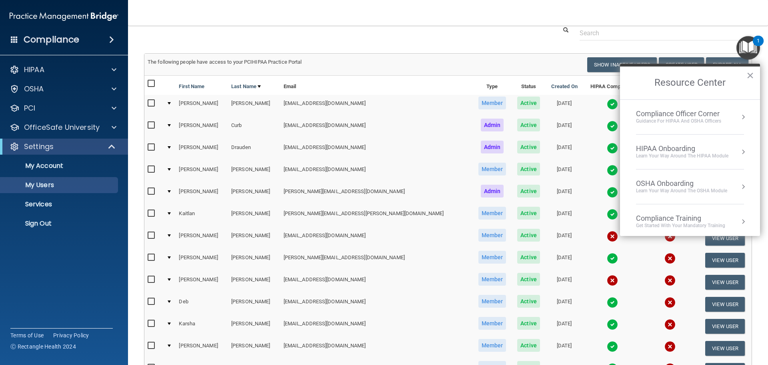
click at [706, 118] on div "Guidance for HIPAA and OSHA Officers" at bounding box center [678, 121] width 85 height 7
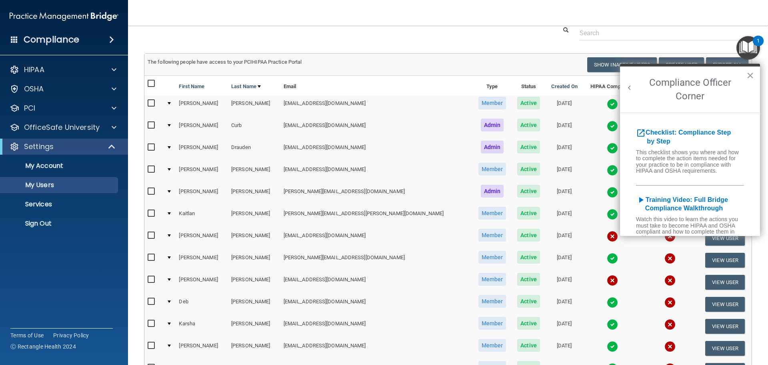
scroll to position [0, 0]
click at [705, 132] on b "Checklist: Compliance Step by Step" at bounding box center [683, 137] width 95 height 16
click at [517, 104] on span "Active" at bounding box center [528, 102] width 23 height 13
click at [607, 101] on img at bounding box center [612, 103] width 11 height 11
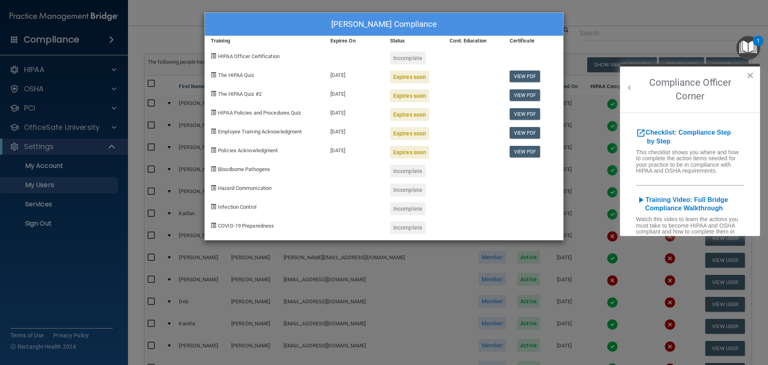
drag, startPoint x: 333, startPoint y: 76, endPoint x: 355, endPoint y: 113, distance: 43.2
click at [355, 113] on div "Jessi Berndt's Compliance Training Expires On Status Cont. Education Certificat…" at bounding box center [384, 126] width 359 height 228
click at [365, 251] on div "Jessi Berndt's Compliance Training Expires On Status Cont. Education Certificat…" at bounding box center [384, 182] width 768 height 365
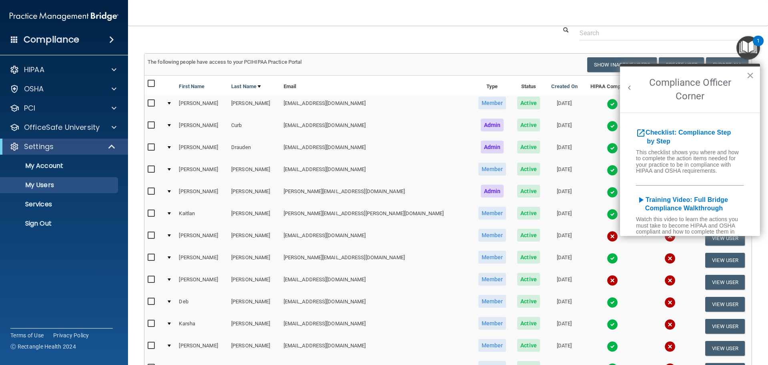
click at [607, 102] on img at bounding box center [612, 103] width 11 height 11
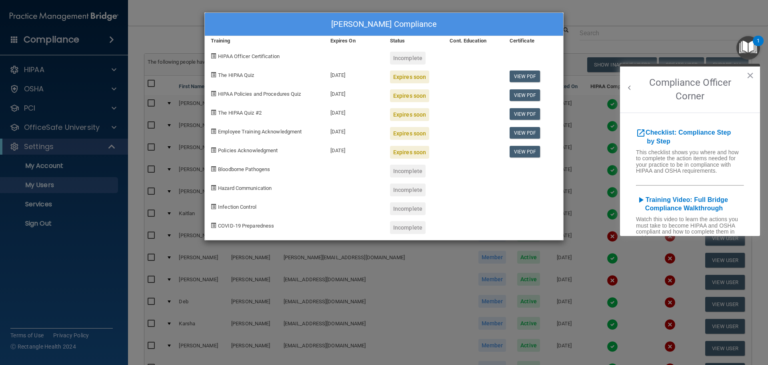
click at [606, 14] on div "Jessi Berndt's Compliance Training Expires On Status Cont. Education Certificat…" at bounding box center [384, 182] width 768 height 365
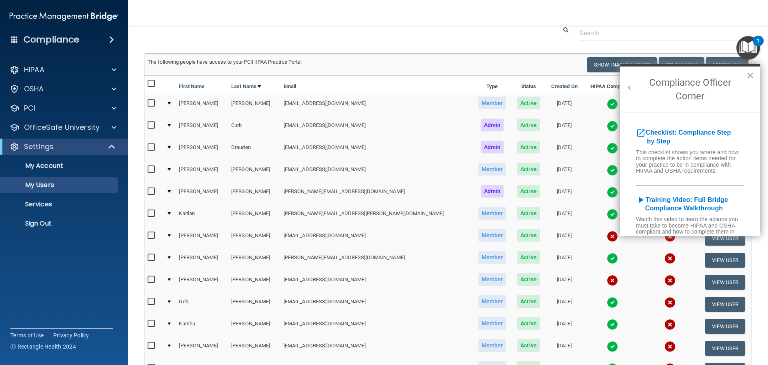
click at [754, 75] on button "×" at bounding box center [751, 75] width 8 height 13
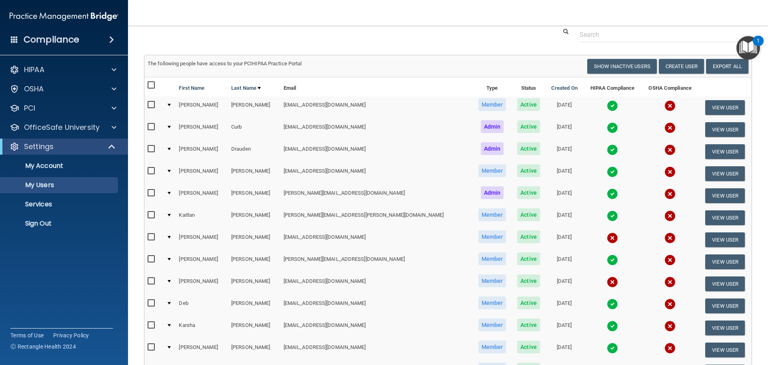
scroll to position [40, 0]
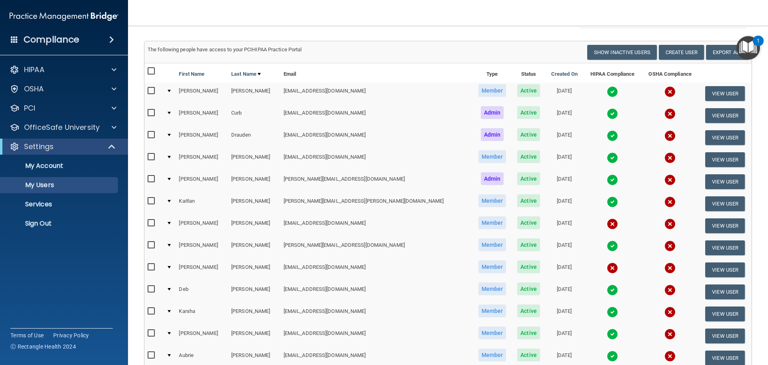
click at [607, 224] on img at bounding box center [612, 223] width 11 height 11
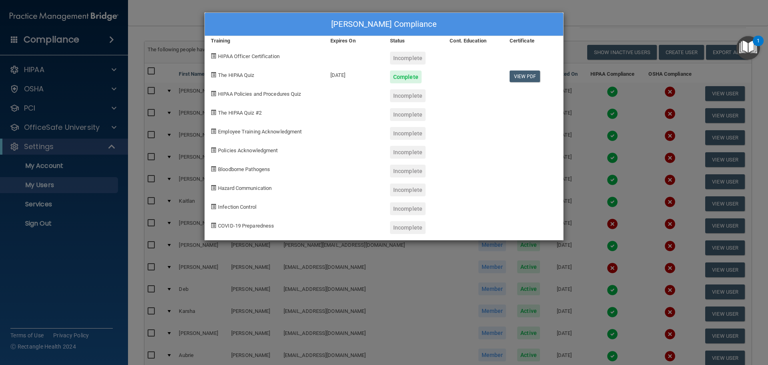
click at [590, 46] on div "Jens Huseby's Compliance Training Expires On Status Cont. Education Certificate…" at bounding box center [384, 182] width 768 height 365
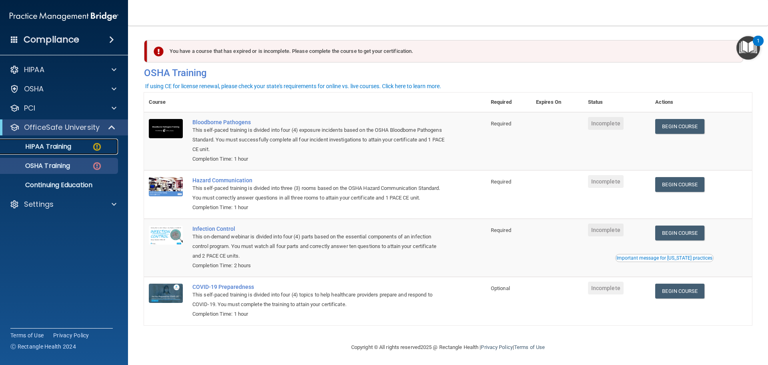
click at [60, 152] on link "HIPAA Training" at bounding box center [55, 146] width 126 height 16
